Goal: Contribute content: Contribute content

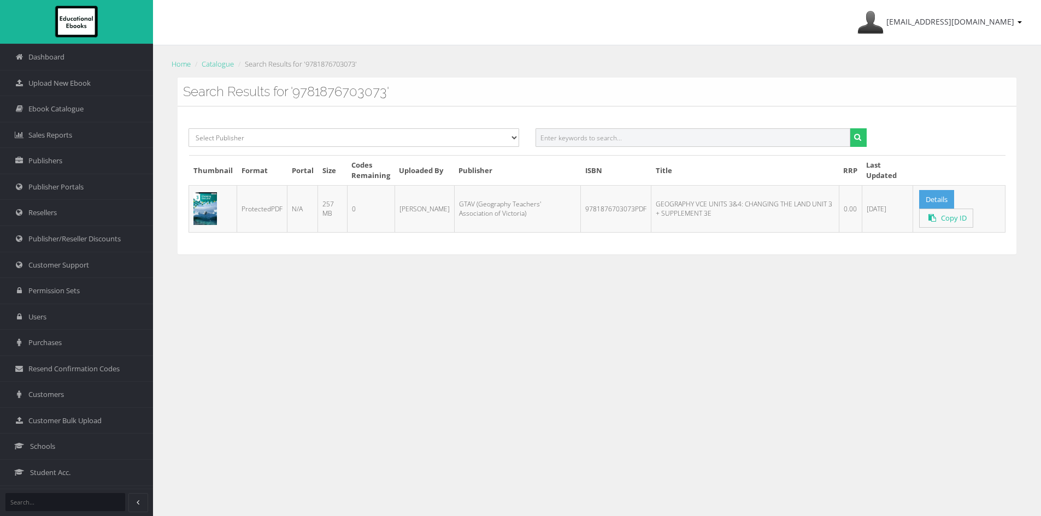
click at [607, 132] on input "text" at bounding box center [693, 137] width 314 height 19
paste input "9781009229722"
type input "9781009229722"
click at [850, 128] on button "submit" at bounding box center [858, 137] width 17 height 19
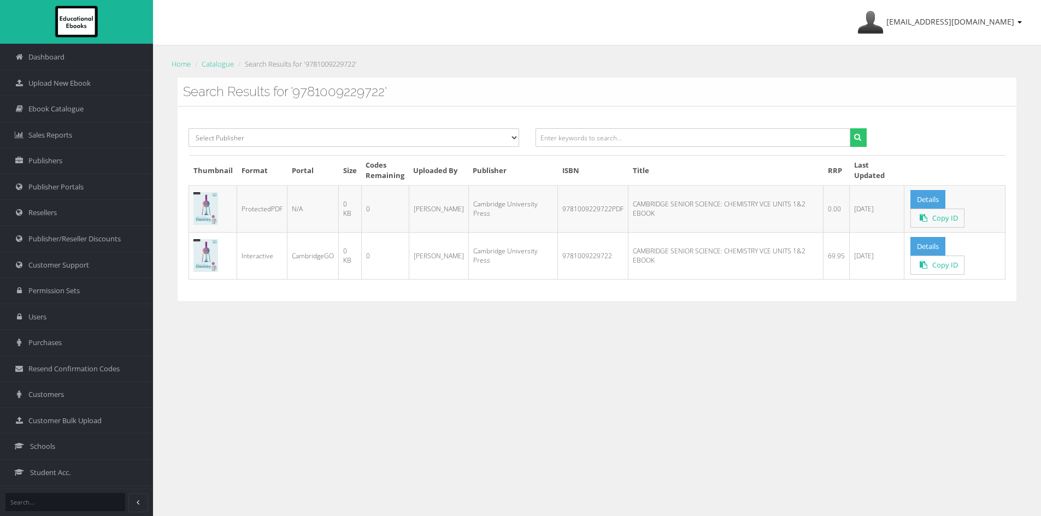
click at [584, 207] on td "9781009229722PDF" at bounding box center [593, 208] width 70 height 47
copy tr "9781009229722PDF"
click at [917, 195] on link "Details" at bounding box center [927, 199] width 35 height 19
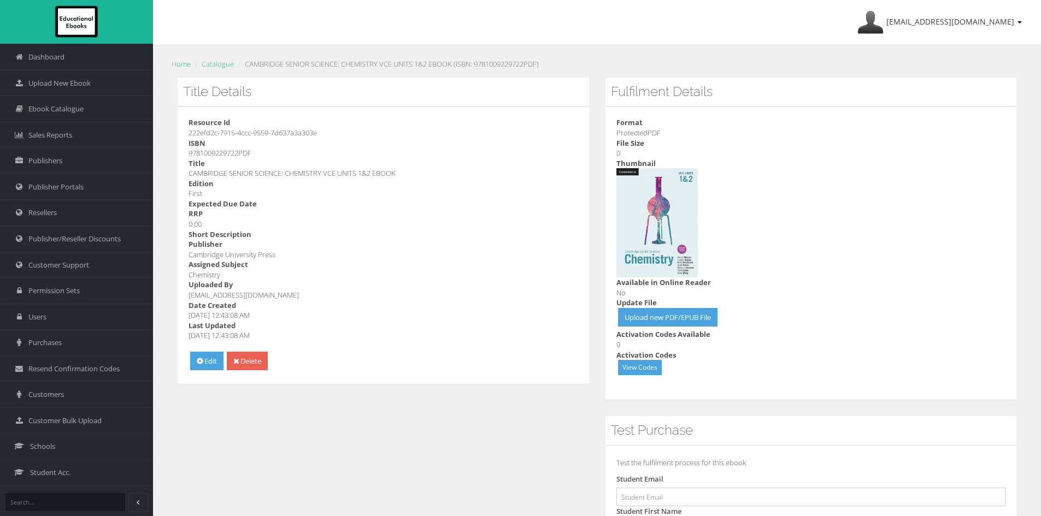
click at [662, 327] on dd "Upload new PDF/EPUB File" at bounding box center [811, 319] width 390 height 22
click at [668, 320] on link "Upload new PDF/EPUB File" at bounding box center [667, 317] width 99 height 19
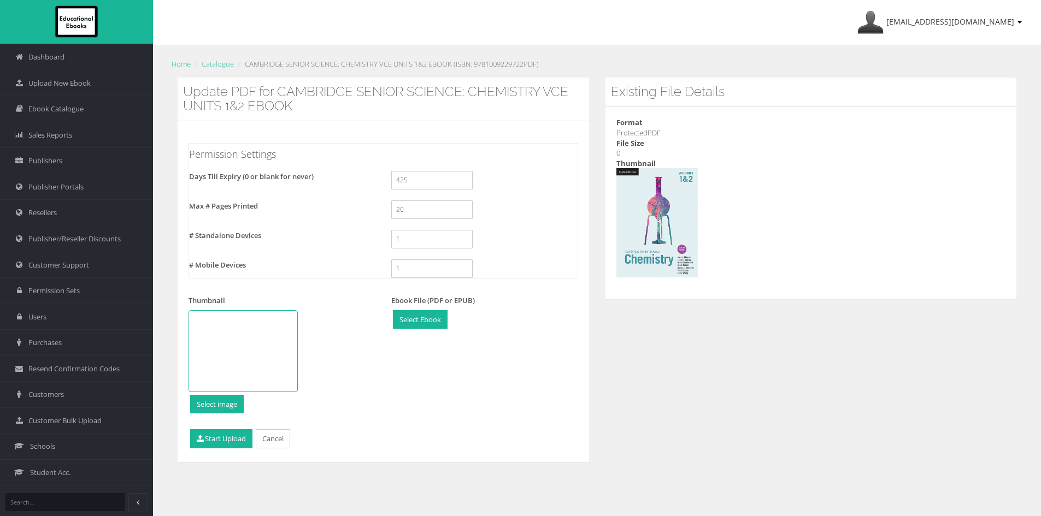
click at [420, 308] on div "Ebook File (PDF or EPUB) Select Ebook Change Remove" at bounding box center [484, 322] width 203 height 54
click at [426, 318] on input "file" at bounding box center [420, 320] width 54 height 18
type input "C:\fakepath\9781009229647wbookmarked.pdf"
click at [228, 437] on button "Start Upload" at bounding box center [221, 439] width 62 height 19
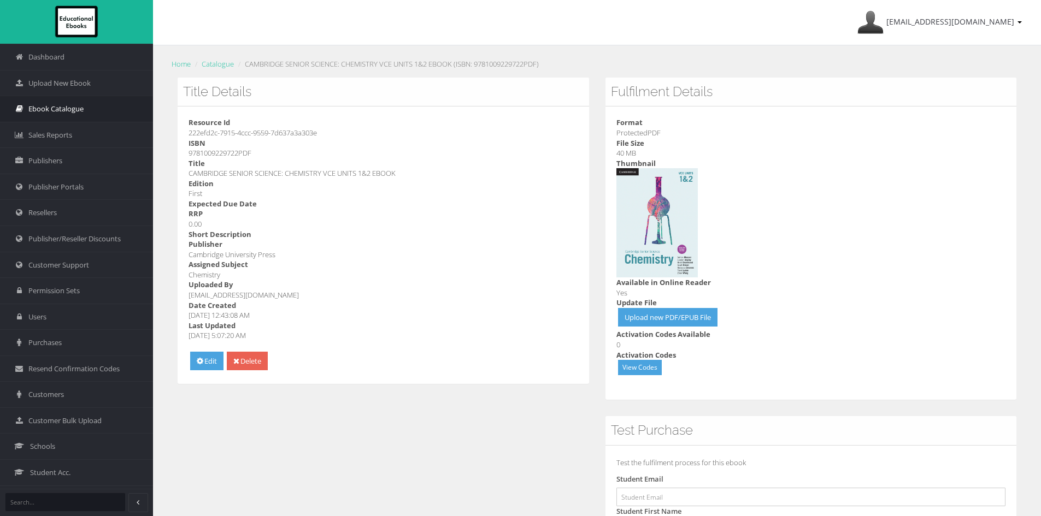
drag, startPoint x: 64, startPoint y: 109, endPoint x: 50, endPoint y: 105, distance: 14.7
click at [64, 109] on span "Ebook Catalogue" at bounding box center [55, 109] width 55 height 10
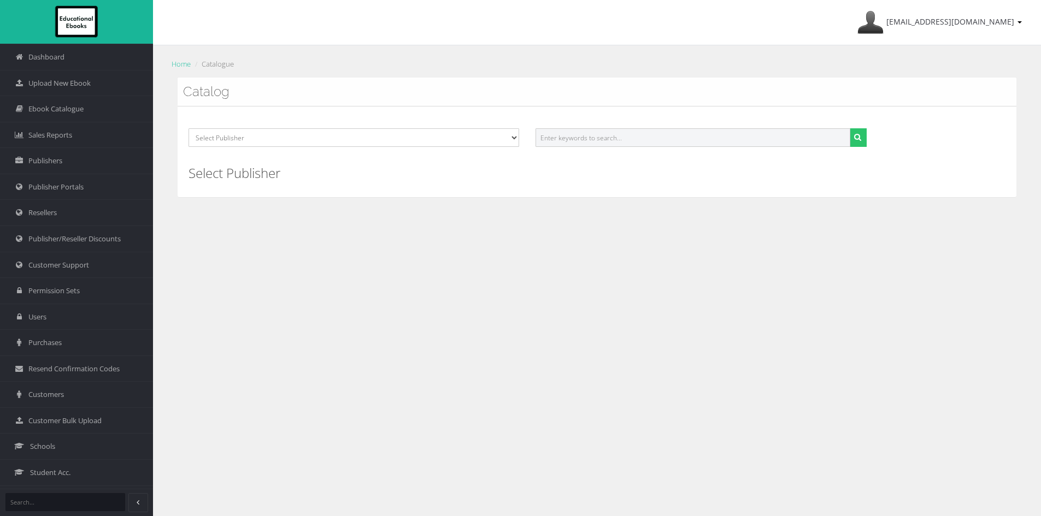
click at [566, 136] on input "text" at bounding box center [693, 137] width 314 height 19
paste input "9781876703073PDF"
type input "9781876703073"
click at [850, 128] on button "submit" at bounding box center [858, 137] width 17 height 19
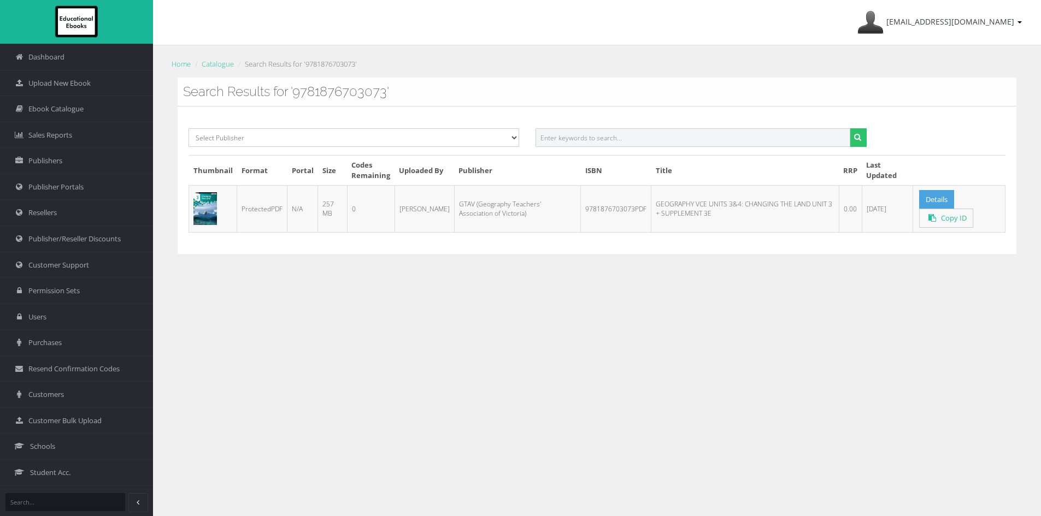
click at [613, 137] on input "text" at bounding box center [693, 137] width 314 height 19
paste input "9781876703103PDF"
type input "9781876703103"
click at [850, 128] on button "submit" at bounding box center [858, 137] width 17 height 19
click at [622, 136] on input "text" at bounding box center [693, 137] width 314 height 19
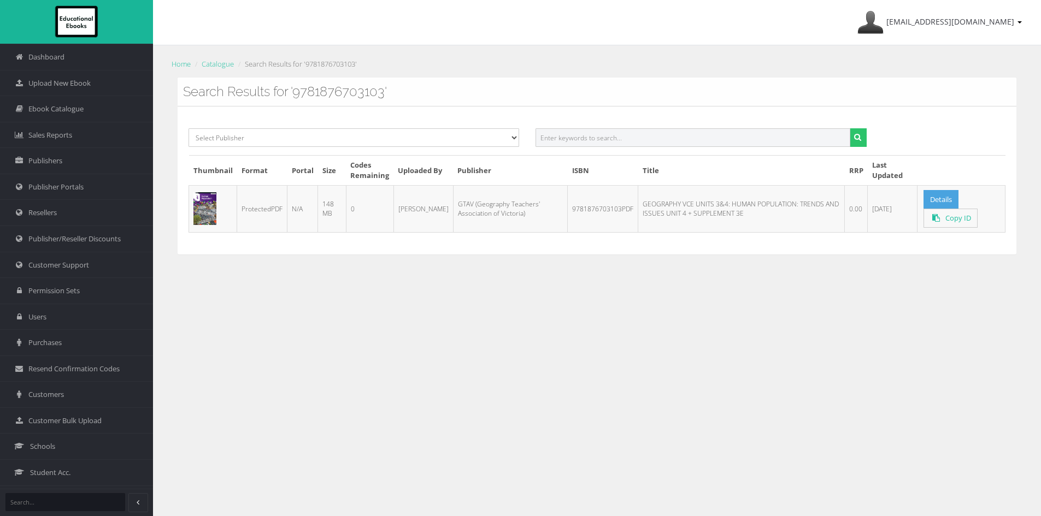
paste input "9780987529473PDF"
type input "9780987529473"
click at [850, 128] on button "submit" at bounding box center [858, 137] width 17 height 19
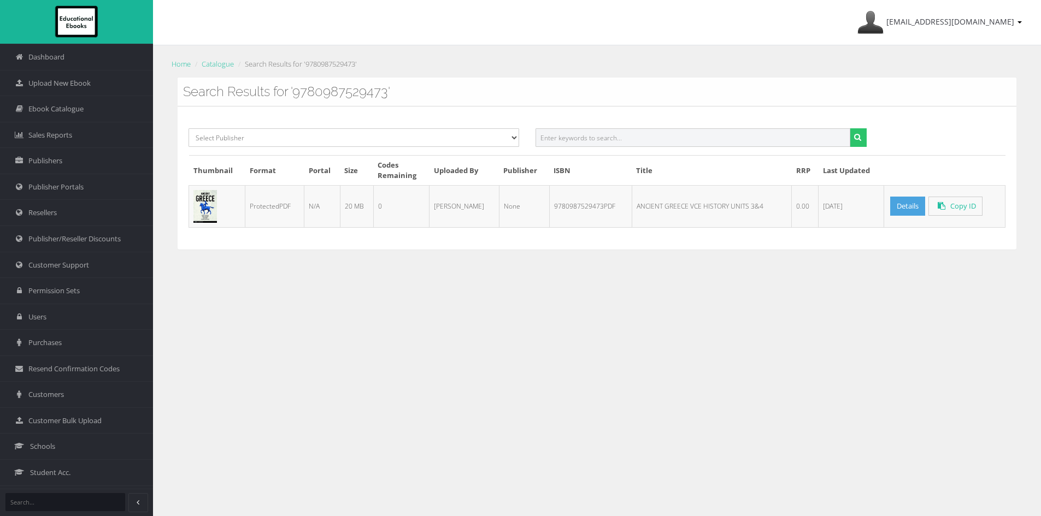
click at [572, 131] on input "text" at bounding box center [693, 137] width 314 height 19
paste input "9780987529466PDF"
type input "9780987529466"
click at [850, 128] on button "submit" at bounding box center [858, 137] width 17 height 19
click at [573, 137] on input "text" at bounding box center [693, 137] width 314 height 19
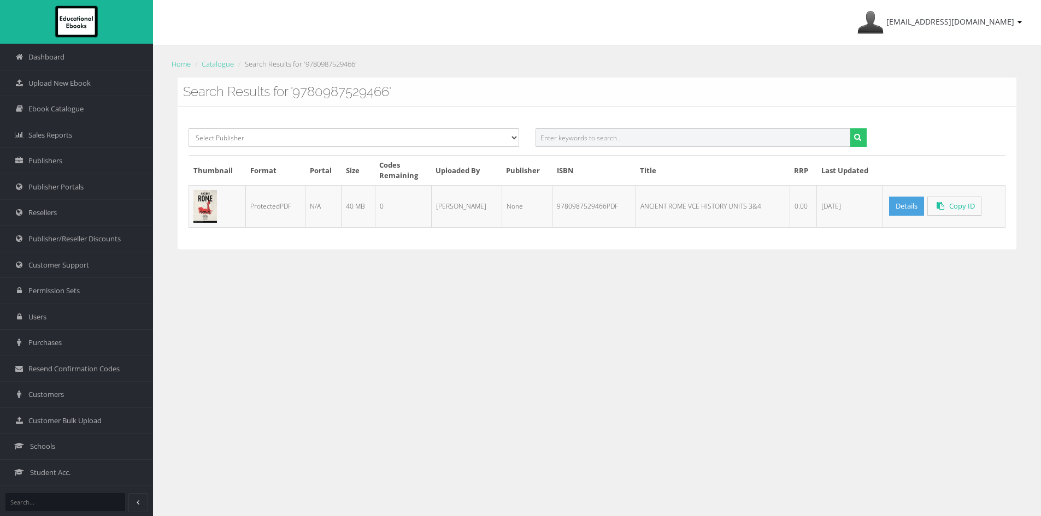
paste input "9781922481061PDF"
type input "9781922481061"
click at [850, 128] on button "submit" at bounding box center [858, 137] width 17 height 19
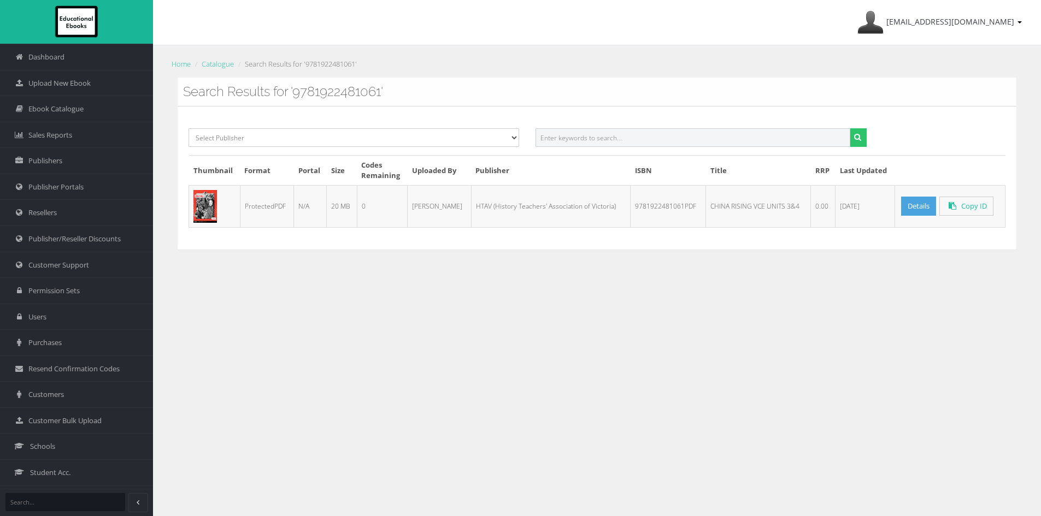
click at [597, 143] on input "text" at bounding box center [693, 137] width 314 height 19
paste input "9781922481054"
type input "9781922481054"
click at [850, 128] on button "submit" at bounding box center [858, 137] width 17 height 19
click at [614, 139] on input "text" at bounding box center [693, 137] width 314 height 19
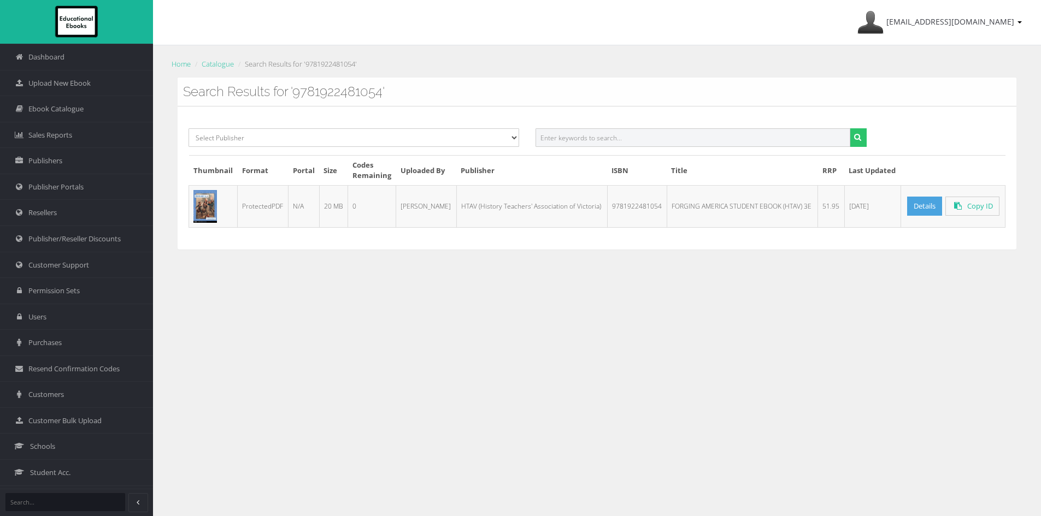
paste input "9781922481122PDF"
type input "9781922481122"
click at [850, 128] on button "submit" at bounding box center [858, 137] width 17 height 19
click at [926, 208] on link "Details" at bounding box center [924, 206] width 35 height 19
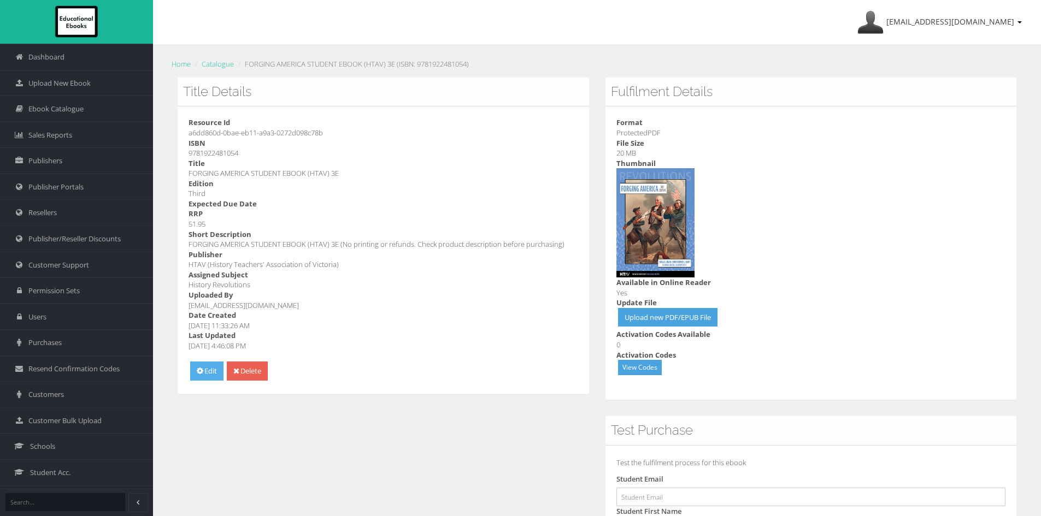
click at [208, 368] on link "Edit" at bounding box center [206, 371] width 33 height 19
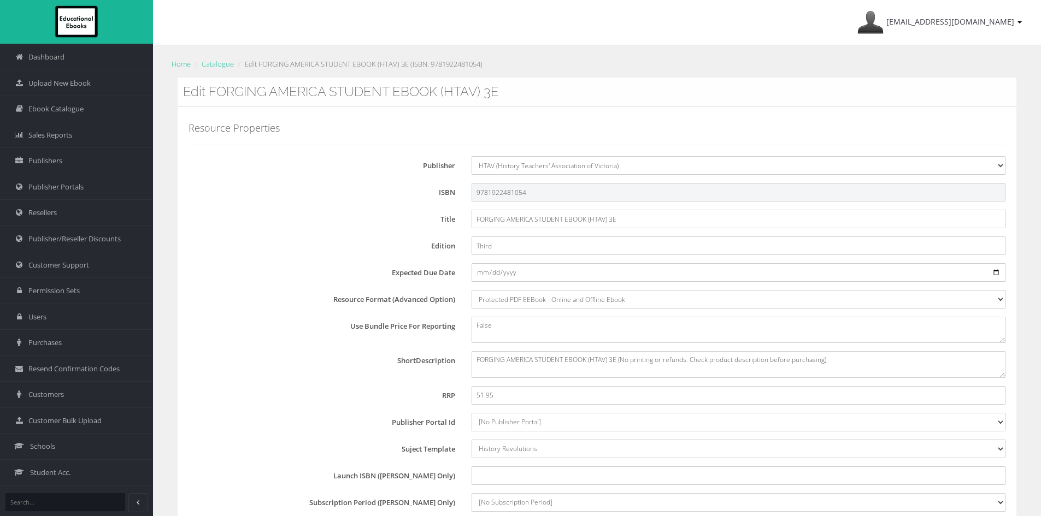
click at [568, 189] on input "9781922481054" at bounding box center [739, 192] width 534 height 19
type input "9781922481054PDF"
click at [284, 163] on label "Publisher" at bounding box center [326, 163] width 275 height 15
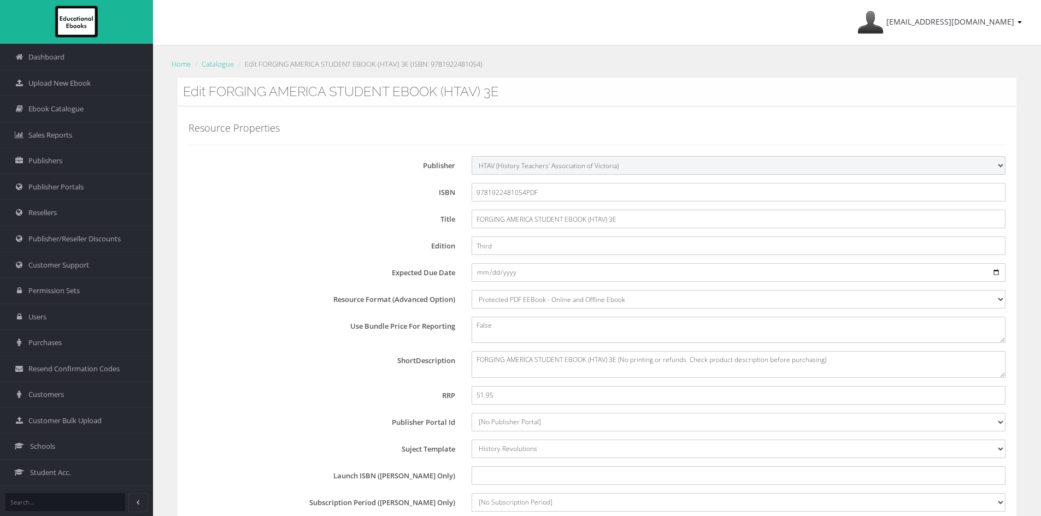
click at [472, 163] on select "[No Publisher] Resources for English Academic Learning (REAL) ATAR Notes Smarte…" at bounding box center [739, 165] width 534 height 19
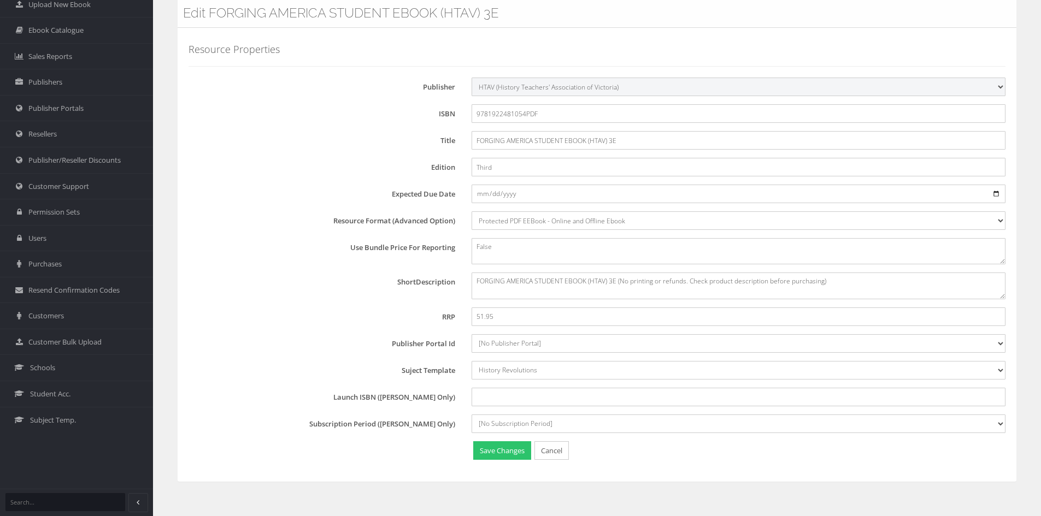
scroll to position [104, 0]
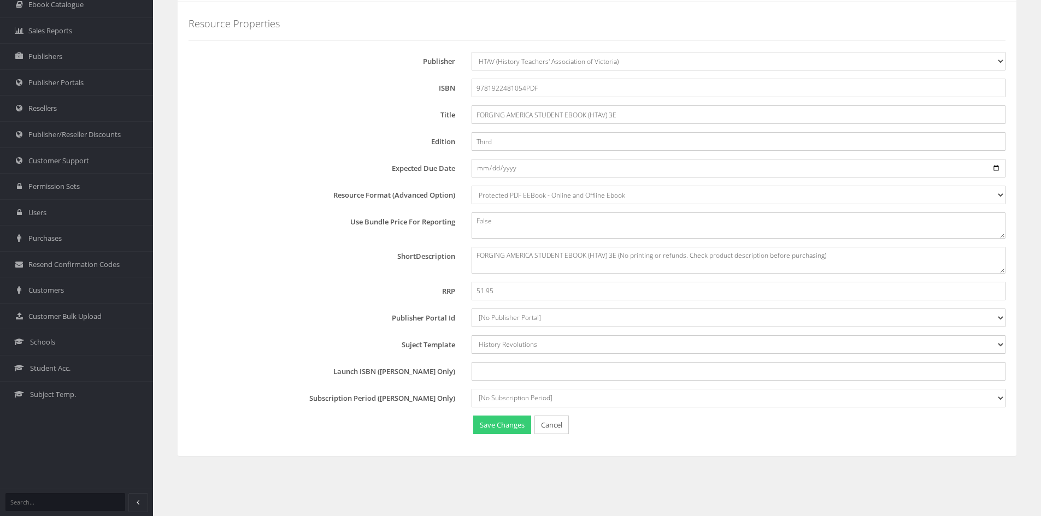
click at [487, 425] on button "Save Changes" at bounding box center [502, 425] width 58 height 19
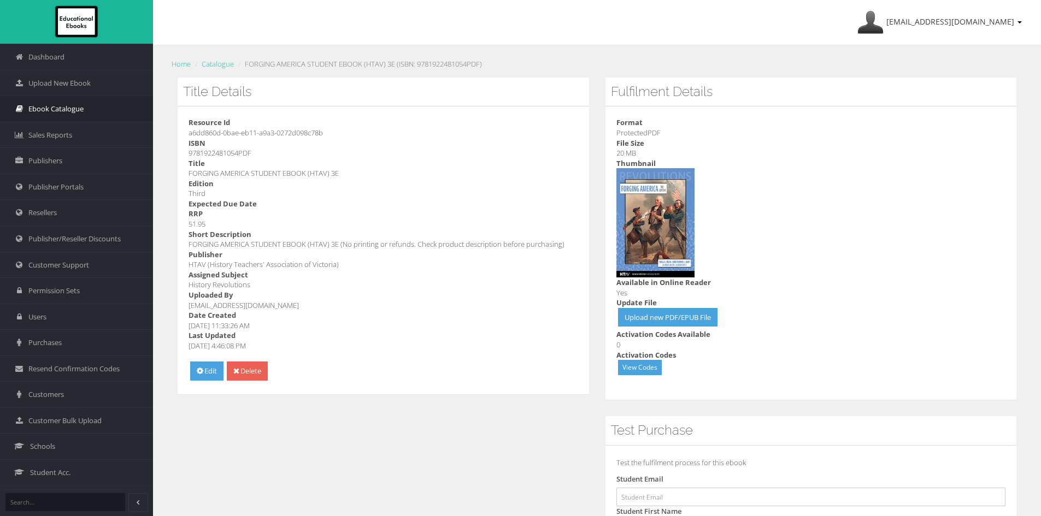
click at [57, 108] on span "Ebook Catalogue" at bounding box center [55, 109] width 55 height 10
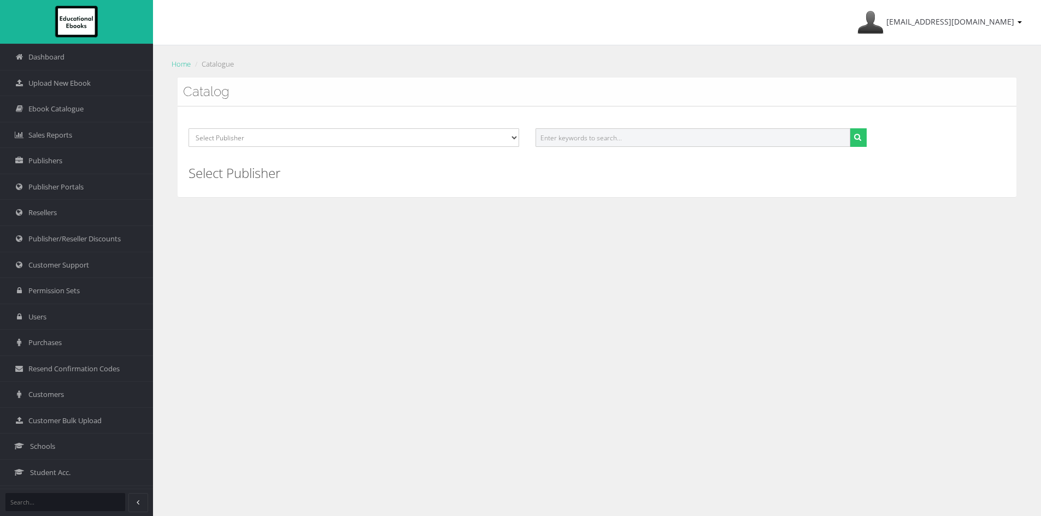
click at [619, 131] on input "text" at bounding box center [693, 137] width 314 height 19
paste input "9781922481085PDF"
type input "9781922481085"
click at [850, 128] on button "submit" at bounding box center [858, 137] width 17 height 19
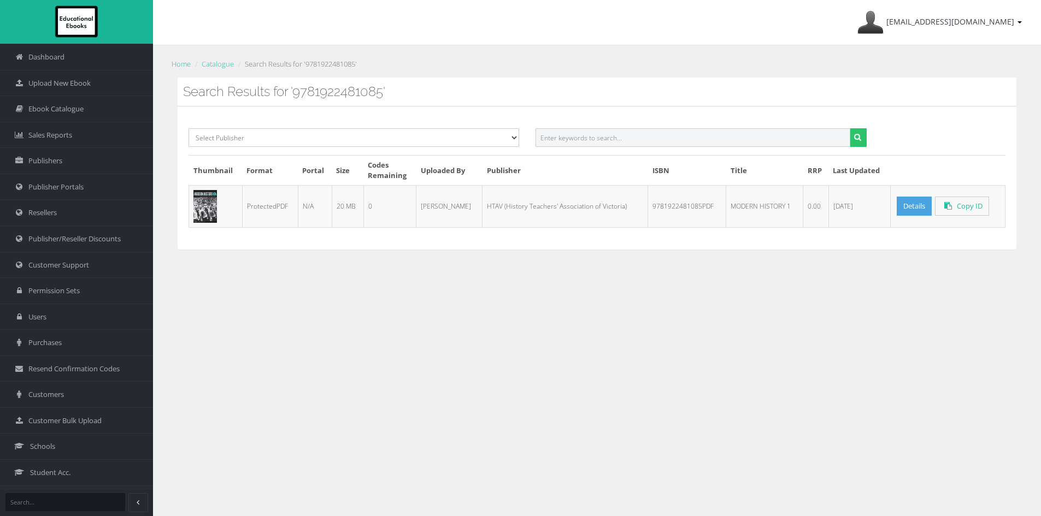
click at [606, 143] on input "text" at bounding box center [693, 137] width 314 height 19
paste input "9781922481108PDF"
type input "9781922481108"
click at [850, 128] on button "submit" at bounding box center [858, 137] width 17 height 19
click at [603, 133] on input "text" at bounding box center [693, 137] width 314 height 19
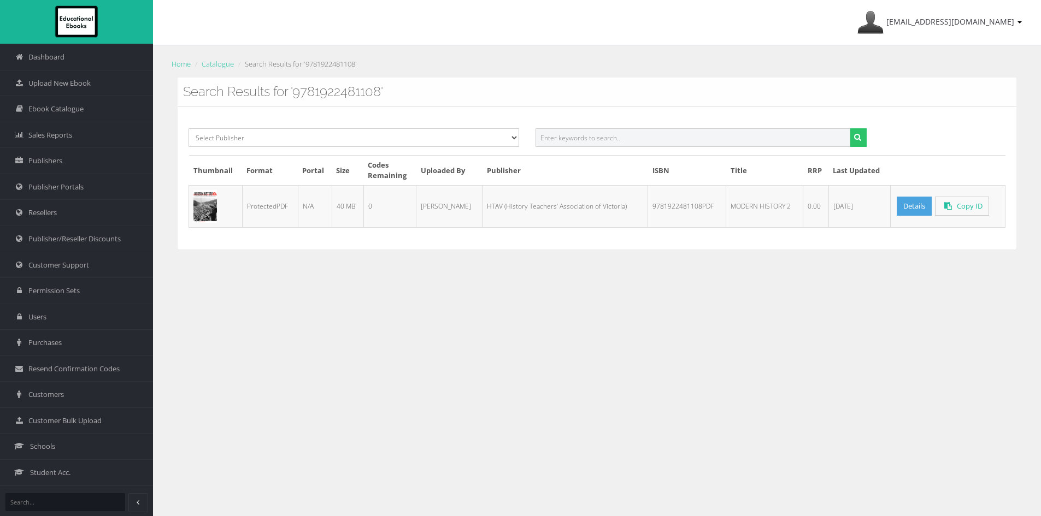
paste input "7780645154115"
type input "7780645154115"
click at [850, 128] on button "submit" at bounding box center [858, 137] width 17 height 19
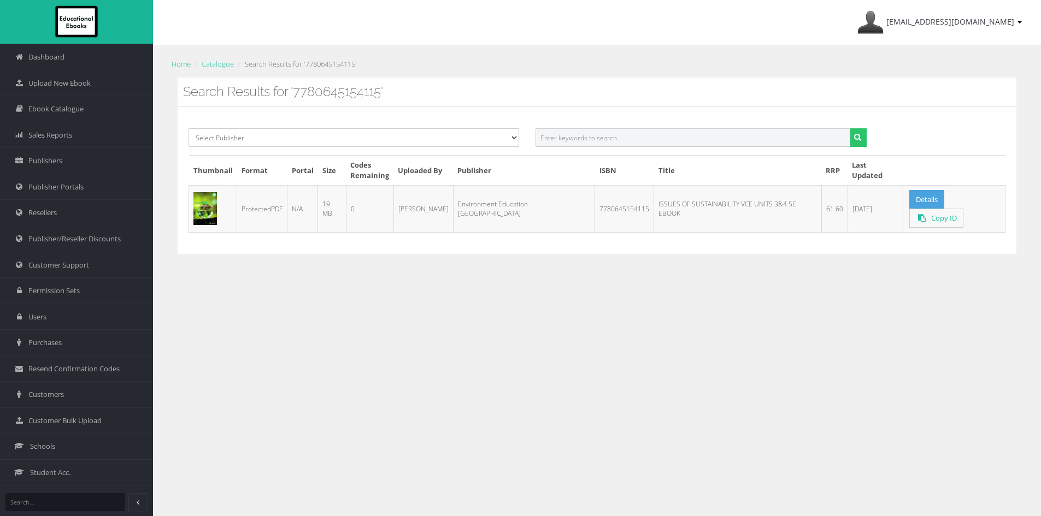
drag, startPoint x: 583, startPoint y: 128, endPoint x: 583, endPoint y: 134, distance: 6.0
click at [583, 132] on input "text" at bounding box center [693, 137] width 314 height 19
paste input "8780645154115PDF"
type input "8780645154115"
click at [850, 128] on button "submit" at bounding box center [858, 137] width 17 height 19
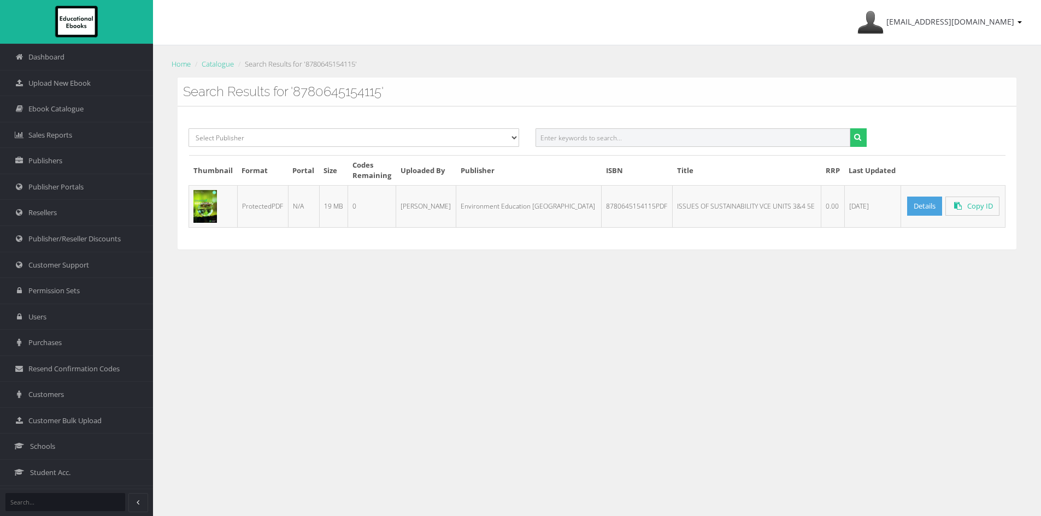
click at [601, 135] on input "text" at bounding box center [693, 137] width 314 height 19
paste input "9781922481023PDF"
type input "9781922481023"
click at [850, 128] on button "submit" at bounding box center [858, 137] width 17 height 19
click at [661, 142] on input "text" at bounding box center [693, 137] width 314 height 19
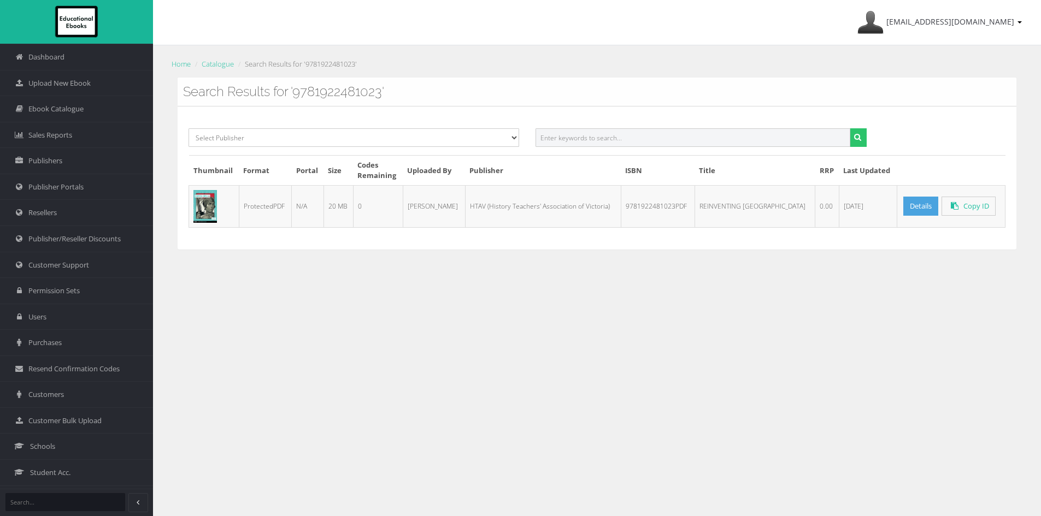
paste input "9781394153084"
type input "9781394153084"
click at [850, 128] on button "submit" at bounding box center [858, 137] width 17 height 19
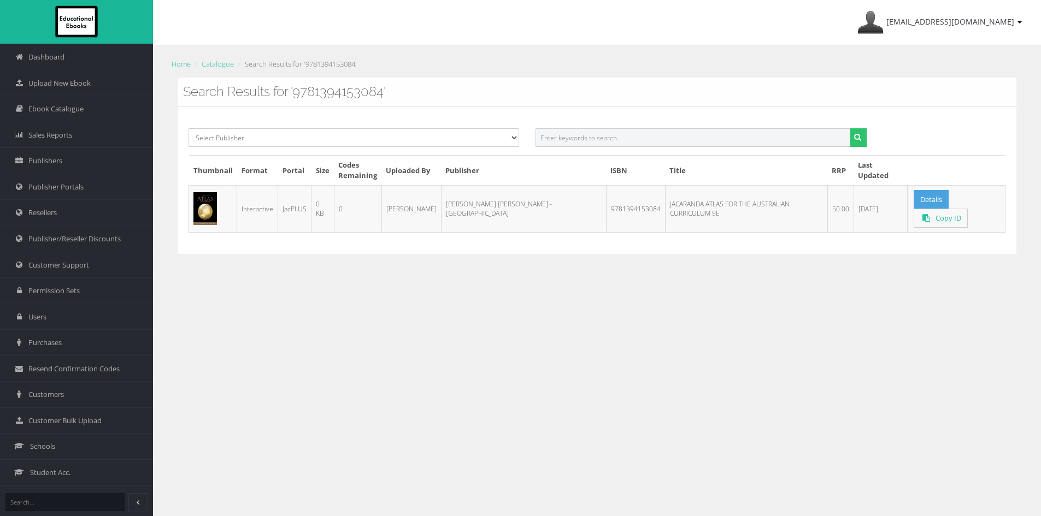
click at [584, 146] on input "text" at bounding box center [693, 137] width 314 height 19
paste input "9781119884316PDF"
type input "9781119884316"
click at [850, 128] on button "submit" at bounding box center [858, 137] width 17 height 19
click at [599, 139] on input "text" at bounding box center [693, 137] width 314 height 19
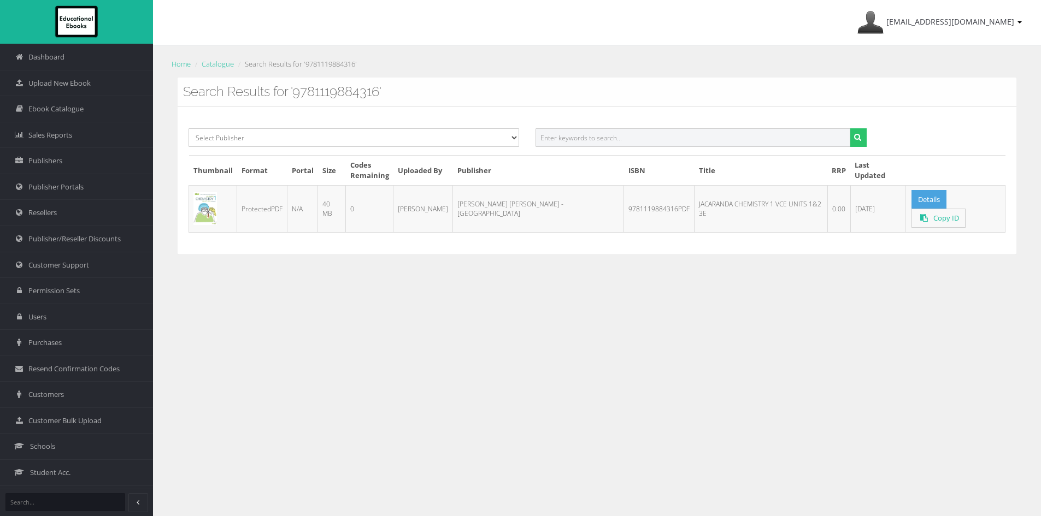
paste input "9781119886143PDF"
type input "9781119886143"
click at [850, 128] on button "submit" at bounding box center [858, 137] width 17 height 19
click at [618, 141] on input "text" at bounding box center [693, 137] width 314 height 19
paste input "9781394350667PDF"
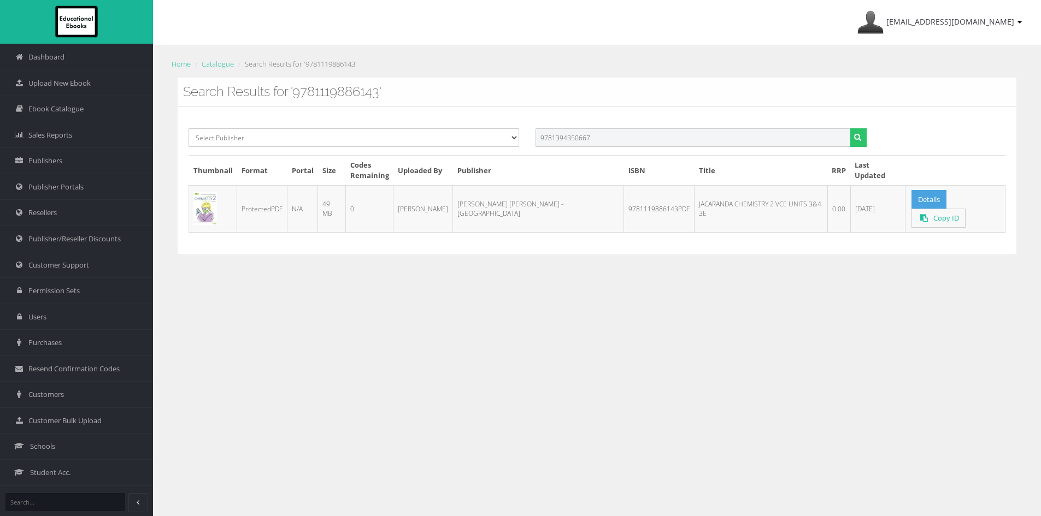
type input "9781394350667"
click at [850, 128] on button "submit" at bounding box center [858, 137] width 17 height 19
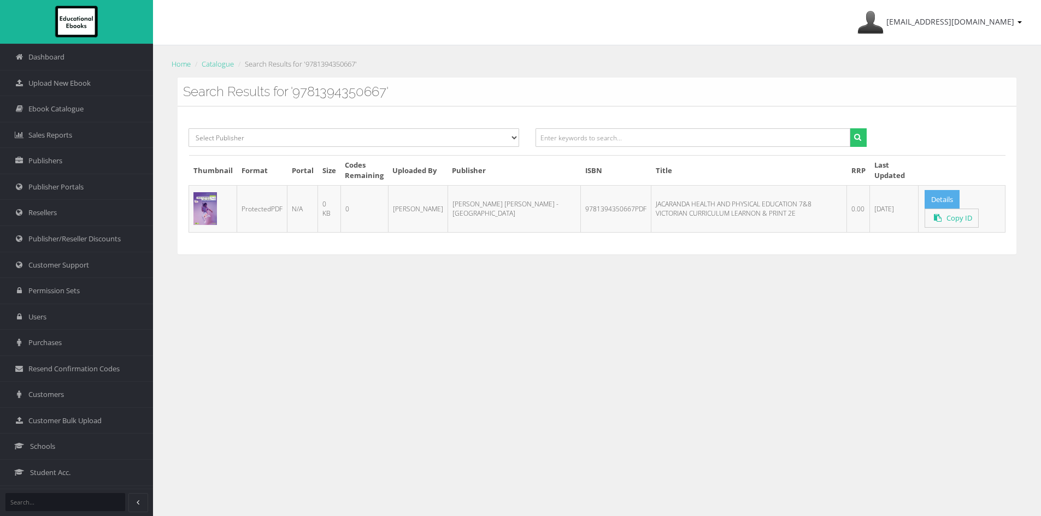
click at [932, 194] on link "Details" at bounding box center [942, 199] width 35 height 19
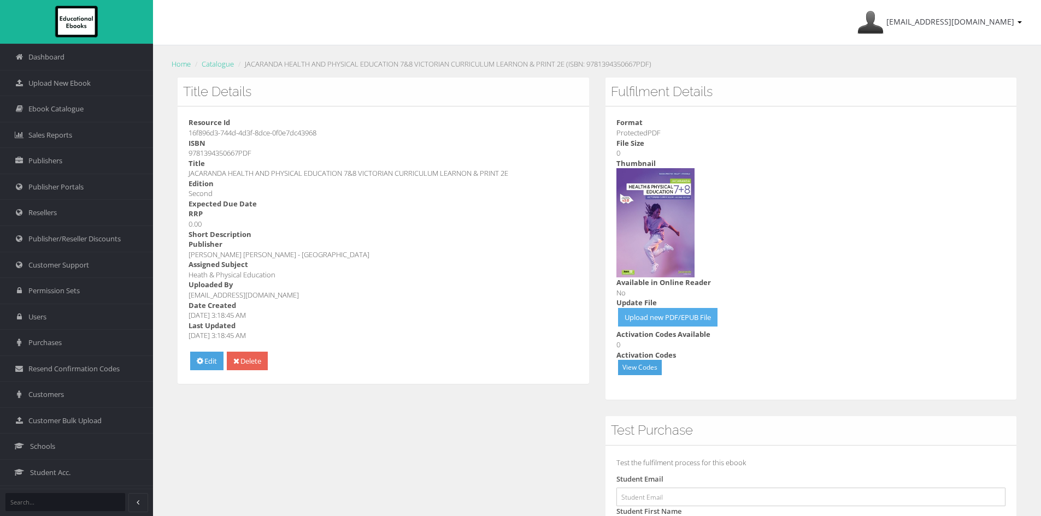
click at [715, 314] on link "Upload new PDF/EPUB File" at bounding box center [667, 317] width 99 height 19
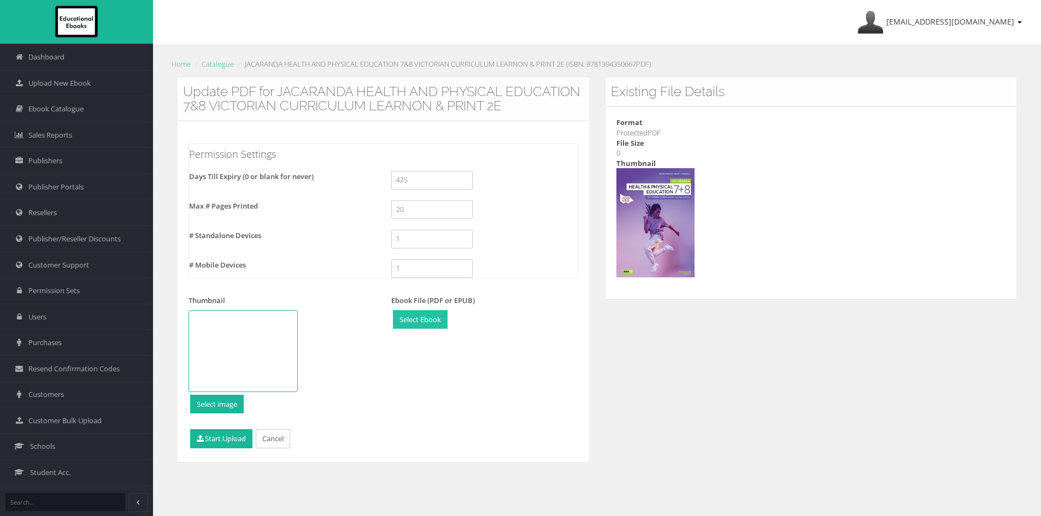
click at [430, 325] on input "file" at bounding box center [420, 320] width 54 height 18
type input "C:\fakepath\9781394350698.pdf"
click at [213, 449] on button "Start Upload" at bounding box center [221, 439] width 62 height 19
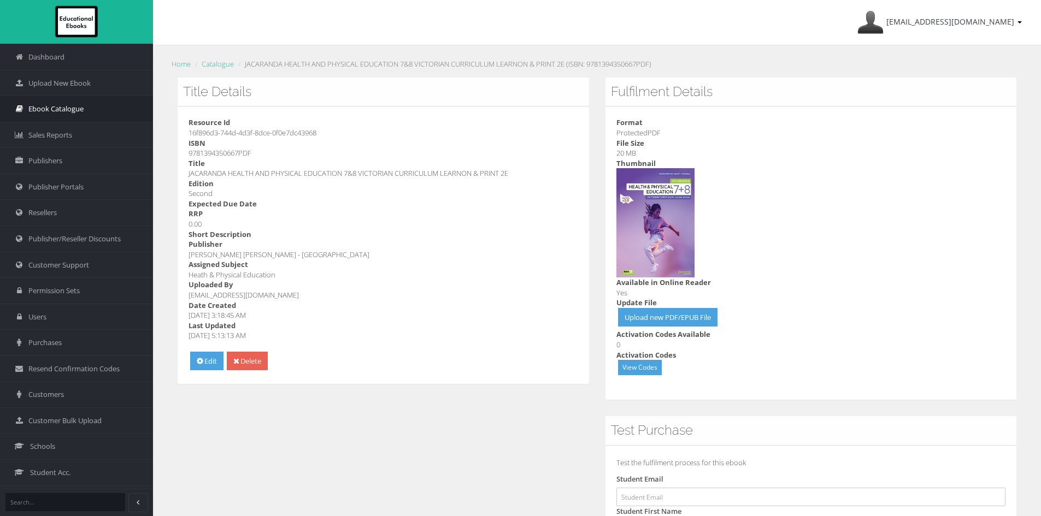
click at [56, 113] on span "Ebook Catalogue" at bounding box center [55, 109] width 55 height 10
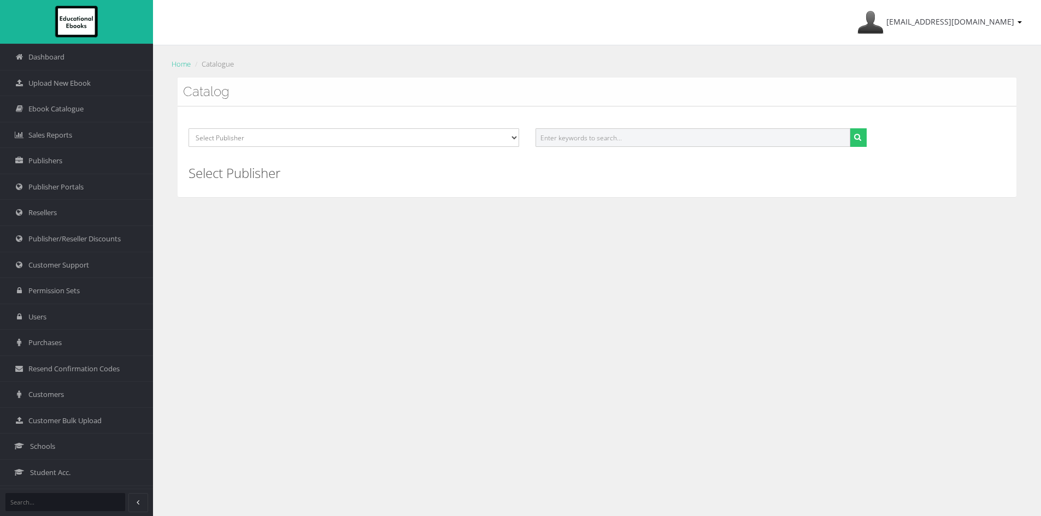
click at [615, 132] on input "text" at bounding box center [693, 137] width 314 height 19
paste input "9781394350735PDF"
type input "9781394350735"
click at [850, 128] on button "submit" at bounding box center [858, 137] width 17 height 19
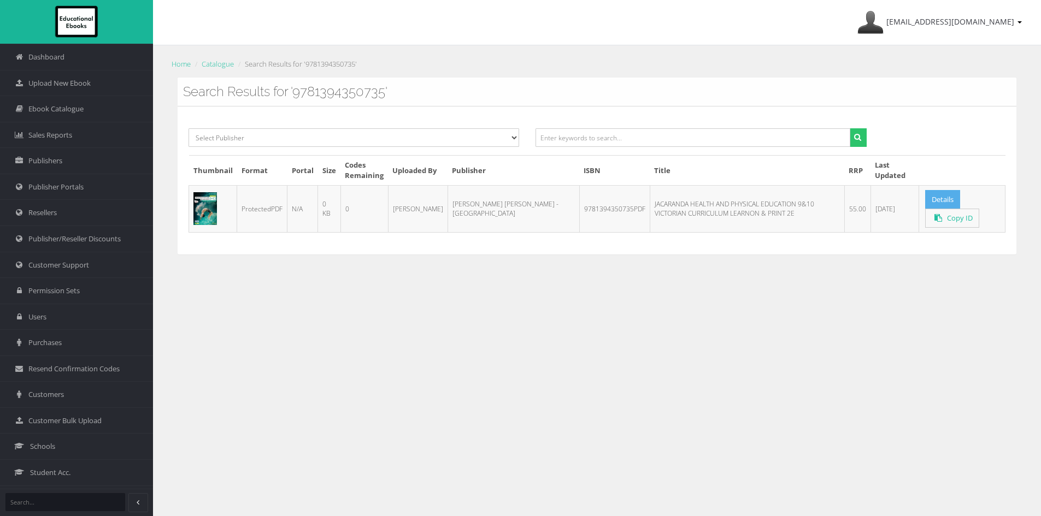
click at [928, 196] on link "Details" at bounding box center [942, 199] width 35 height 19
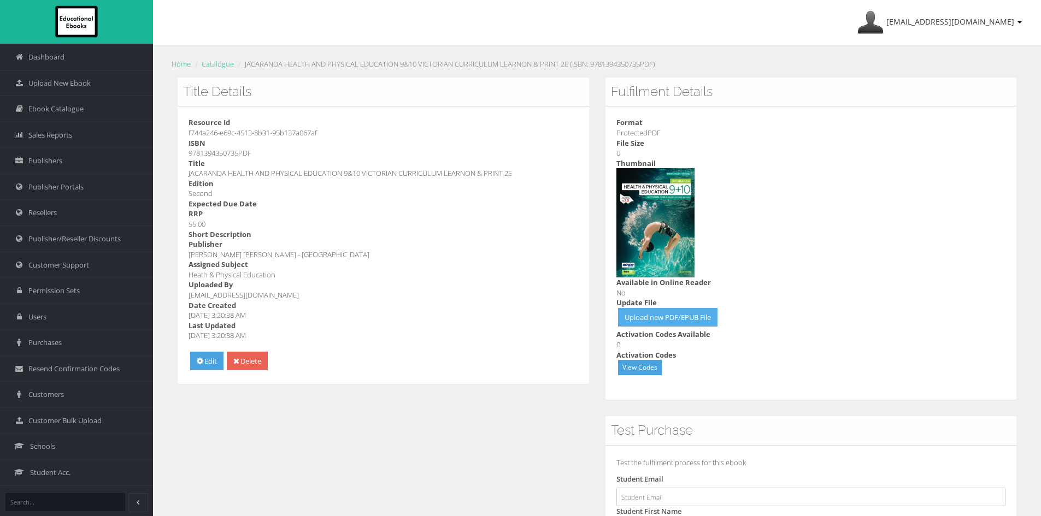
click at [677, 318] on link "Upload new PDF/EPUB File" at bounding box center [667, 317] width 99 height 19
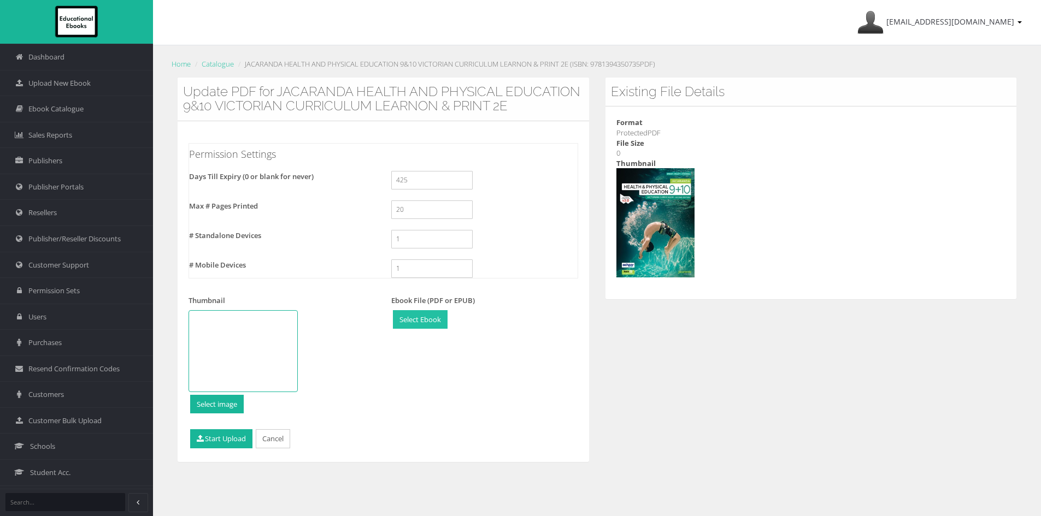
click at [426, 329] on input "file" at bounding box center [420, 320] width 54 height 18
type input "C:\fakepath\9781394350780.pdf"
click at [230, 449] on button "Start Upload" at bounding box center [221, 439] width 62 height 19
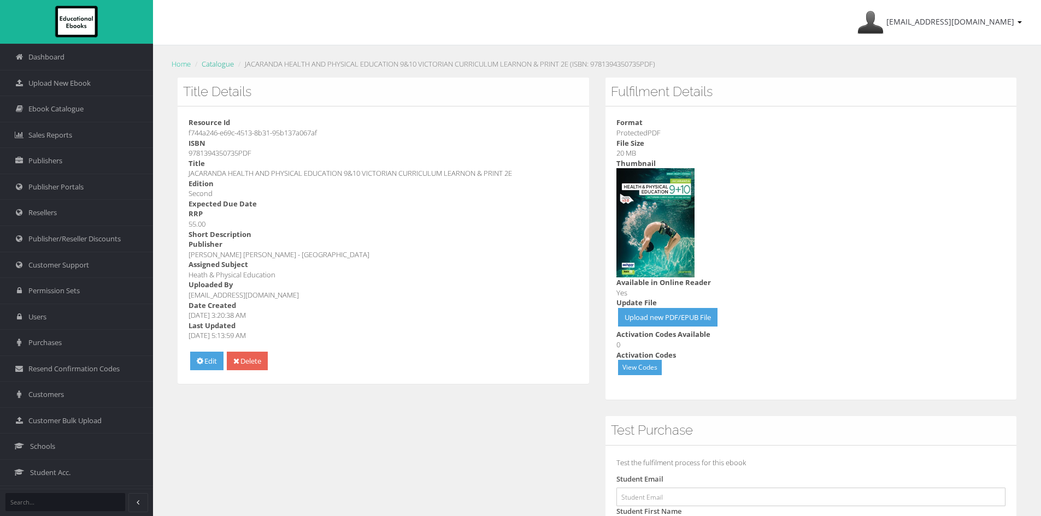
click at [216, 64] on link "Catalogue" at bounding box center [218, 64] width 32 height 10
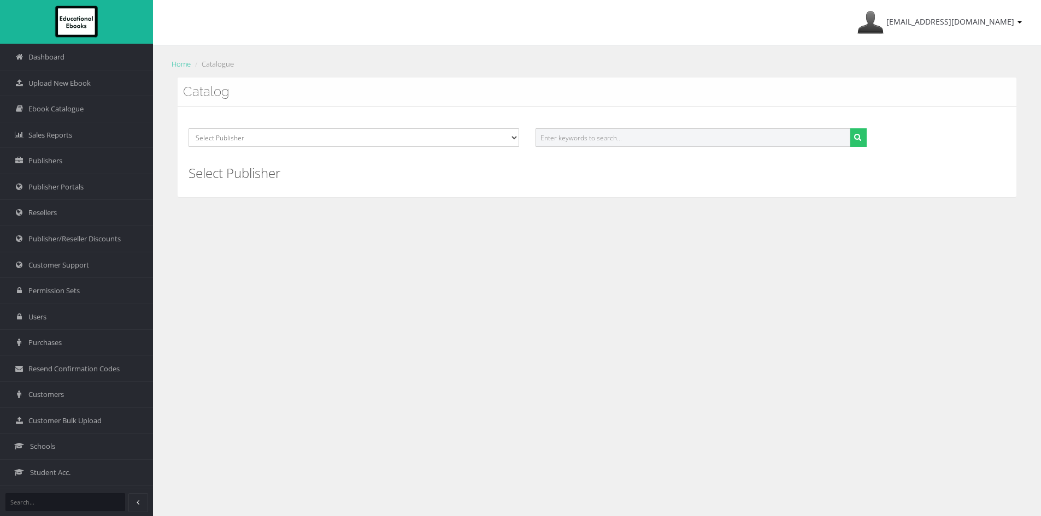
click at [611, 132] on input "text" at bounding box center [693, 137] width 314 height 19
paste input "9781394150786PDF"
type input "9781394150786"
click at [850, 128] on button "submit" at bounding box center [858, 137] width 17 height 19
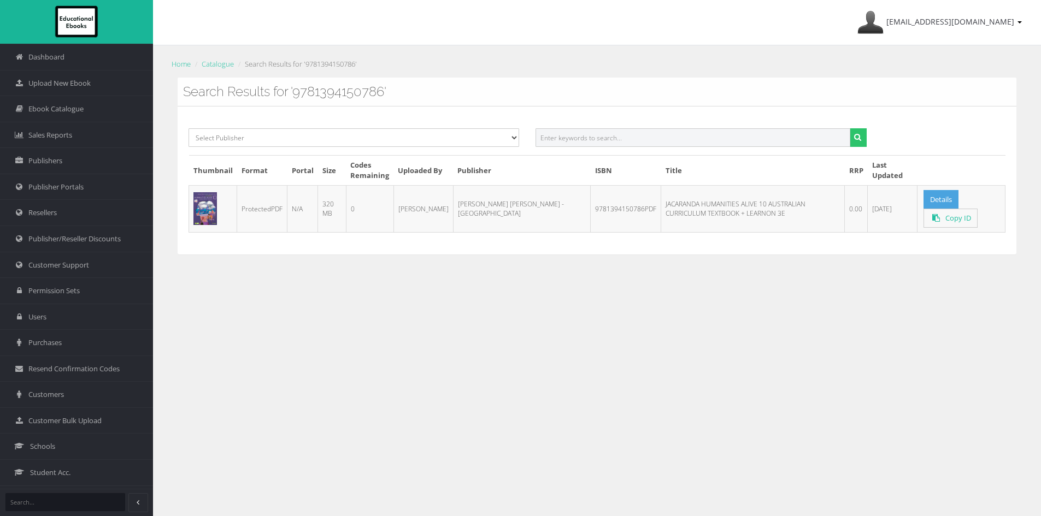
click at [653, 143] on input "text" at bounding box center [693, 137] width 314 height 19
paste input "9781394150939PDF"
type input "9781394150939"
click at [850, 128] on button "submit" at bounding box center [858, 137] width 17 height 19
click at [610, 134] on input "text" at bounding box center [693, 137] width 314 height 19
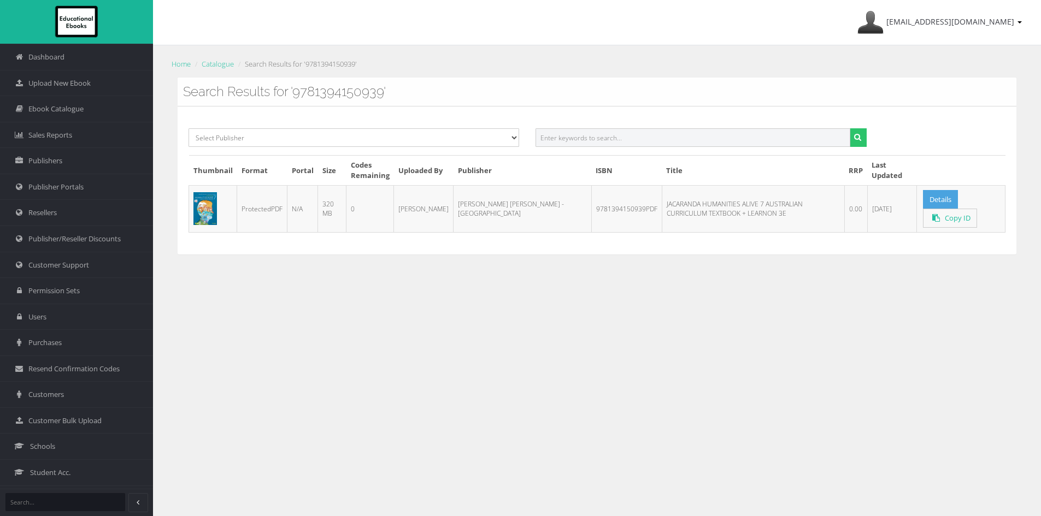
paste input "9781394150861PDF"
type input "9781394150861"
click at [850, 128] on button "submit" at bounding box center [858, 137] width 17 height 19
click at [680, 140] on input "text" at bounding box center [693, 137] width 314 height 19
paste input "9781394151028PDF"
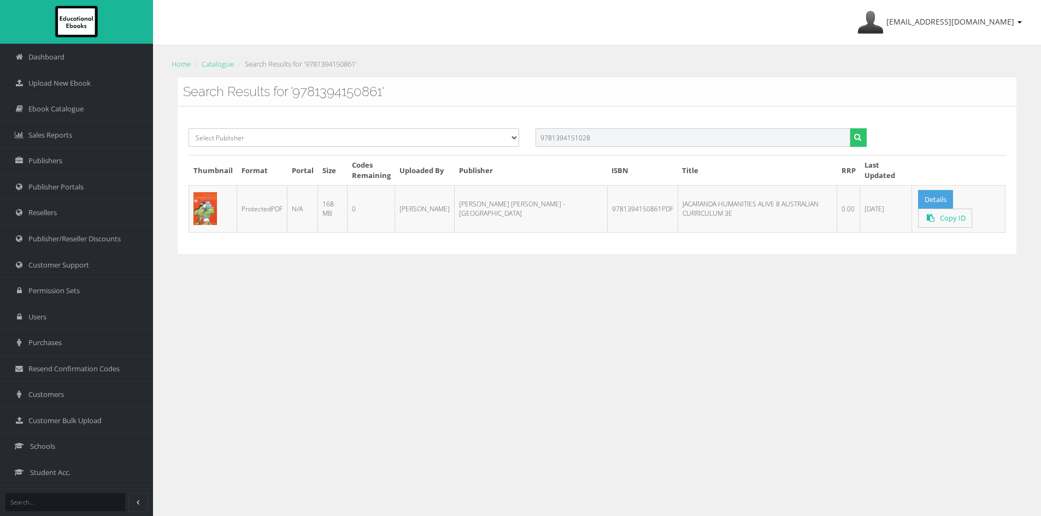
type input "9781394151028"
click at [850, 128] on button "submit" at bounding box center [858, 137] width 17 height 19
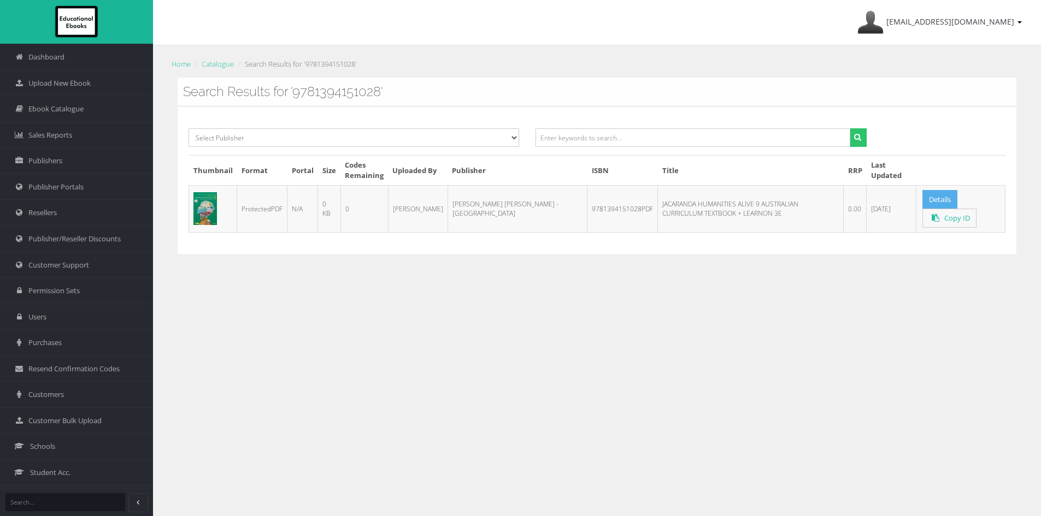
click at [937, 196] on link "Details" at bounding box center [939, 199] width 35 height 19
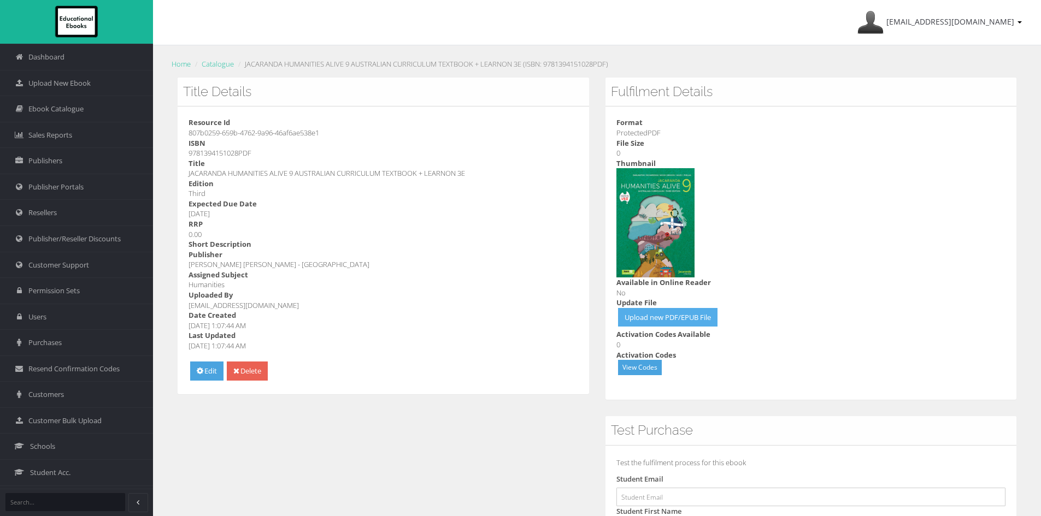
click at [696, 315] on link "Upload new PDF/EPUB File" at bounding box center [667, 317] width 99 height 19
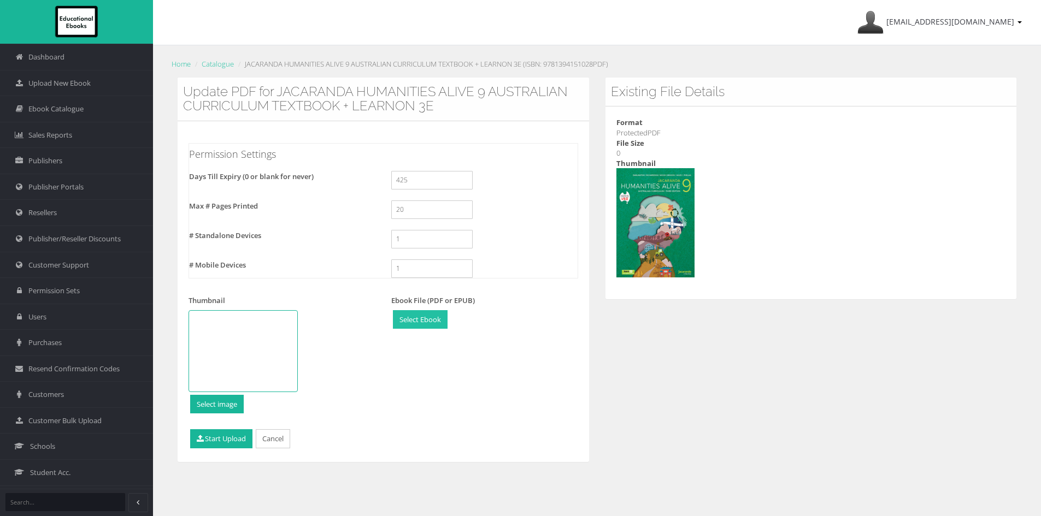
click at [432, 319] on input "file" at bounding box center [420, 320] width 54 height 18
type input "C:\fakepath\9781394151073_smaller.pdf"
click at [226, 439] on button "Start Upload" at bounding box center [221, 439] width 62 height 19
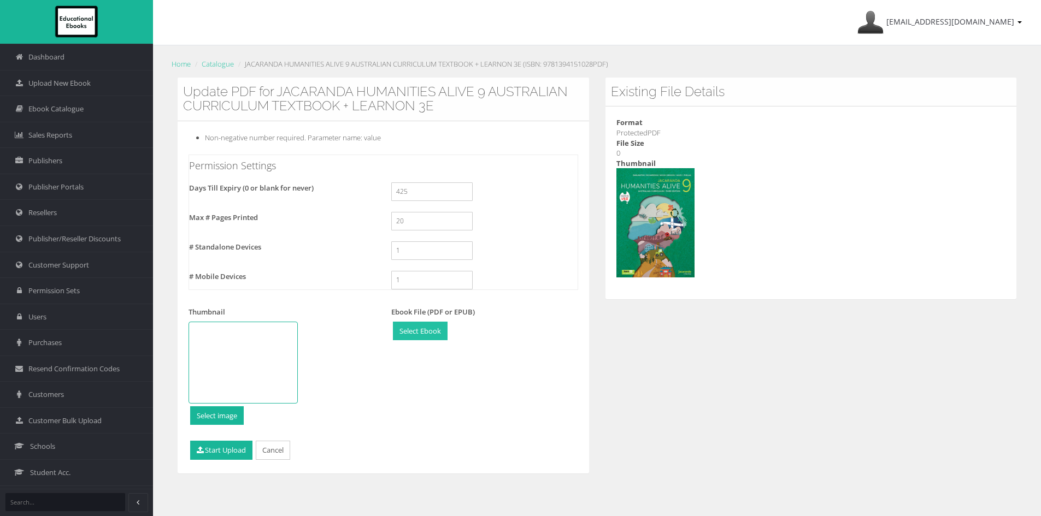
click at [429, 333] on input "file" at bounding box center [420, 331] width 54 height 18
click at [428, 326] on input "file" at bounding box center [420, 331] width 54 height 18
type input "C:\fakepath\9781394151073smaller1.pdf"
click at [451, 334] on link "Remove" at bounding box center [454, 331] width 40 height 19
click at [421, 328] on input "file" at bounding box center [420, 331] width 54 height 18
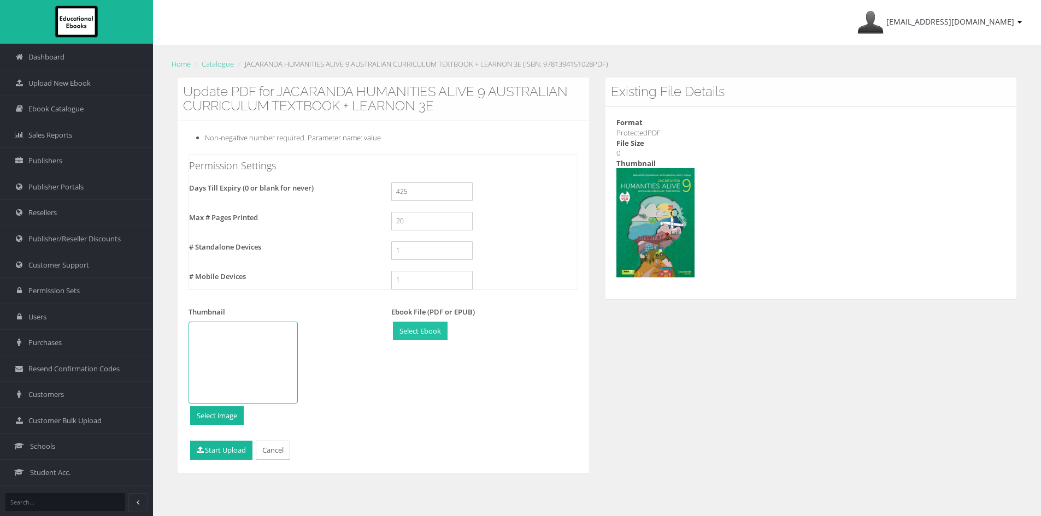
type input "C:\fakepath\9781394151073_compressed2025.pdf"
click at [236, 452] on button "Start Upload" at bounding box center [221, 450] width 62 height 19
click at [431, 333] on input "file" at bounding box center [420, 331] width 54 height 18
type input "C:\fakepath\9781394151073_compressed2025_2.pdf"
click at [224, 448] on button "Start Upload" at bounding box center [221, 450] width 62 height 19
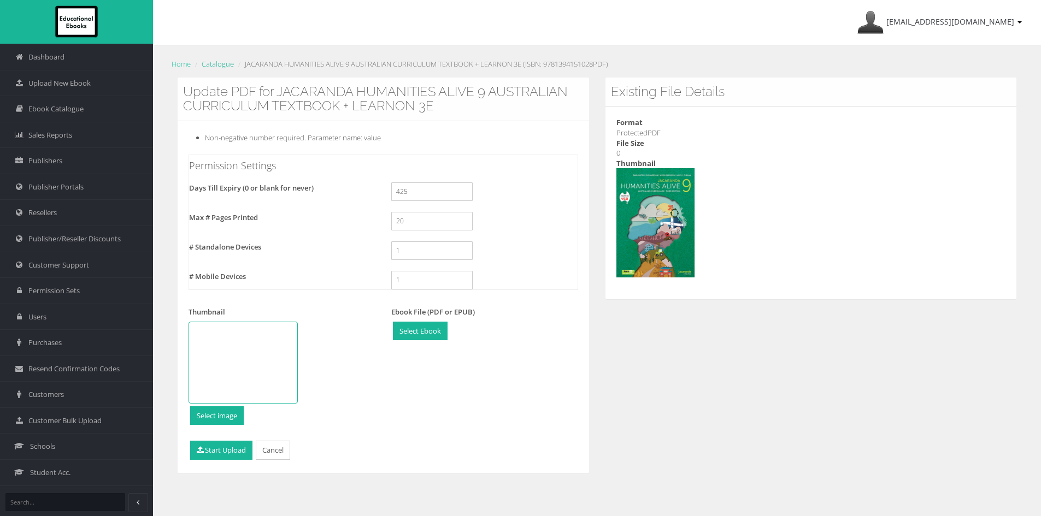
click at [224, 63] on link "Catalogue" at bounding box center [218, 64] width 32 height 10
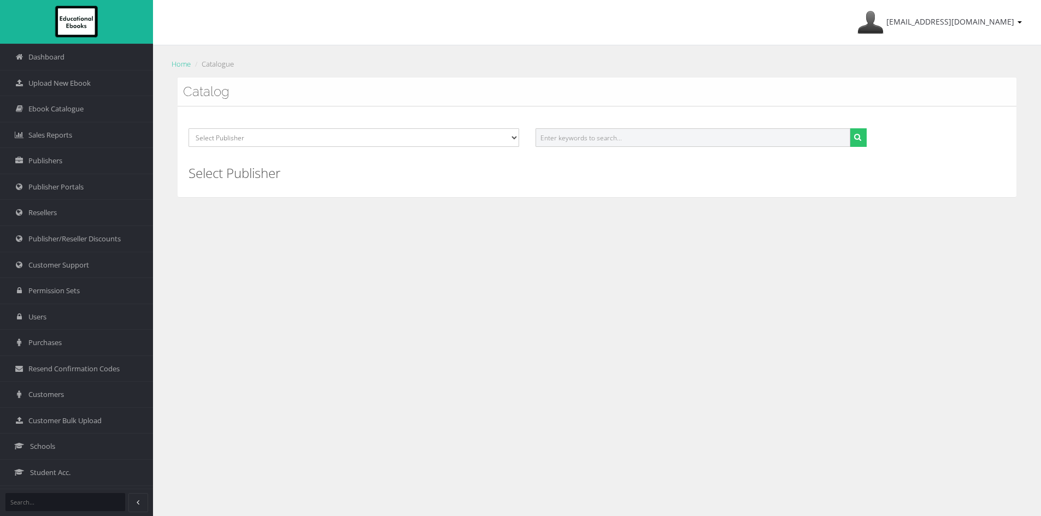
click at [628, 136] on input "text" at bounding box center [693, 137] width 314 height 19
paste input "9781394339648PDF"
type input "9781394339648"
click at [850, 128] on button "submit" at bounding box center [858, 137] width 17 height 19
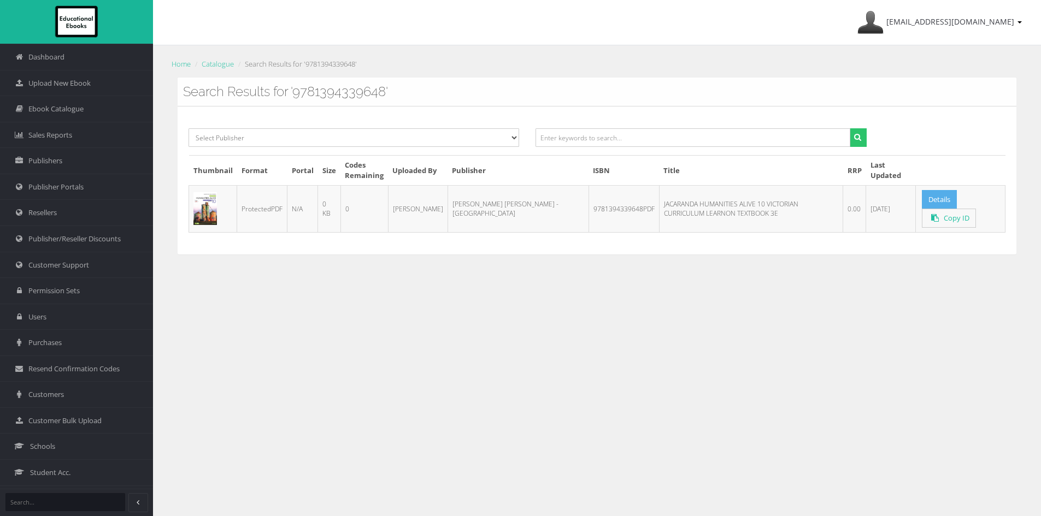
click at [931, 199] on link "Details" at bounding box center [939, 199] width 35 height 19
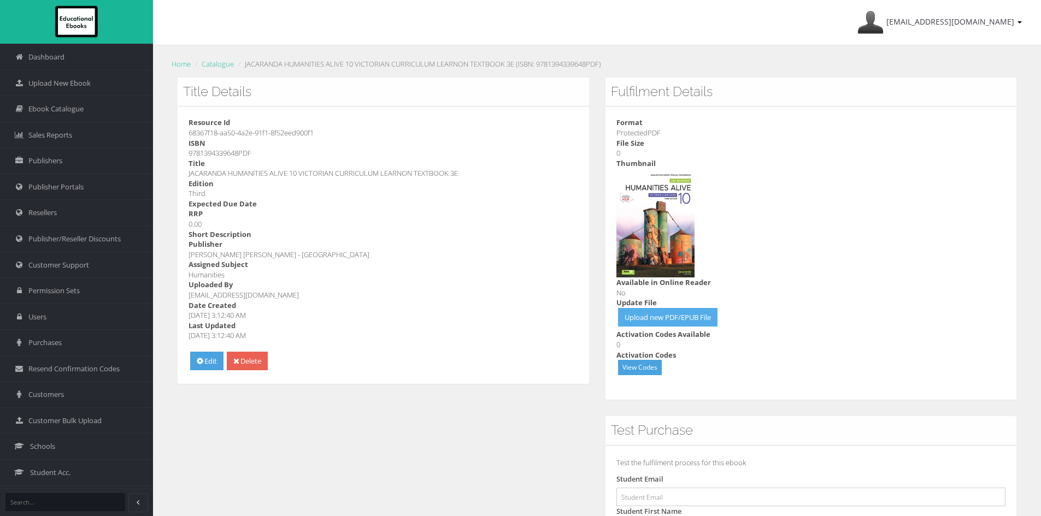
click at [685, 321] on link "Upload new PDF/EPUB File" at bounding box center [667, 317] width 99 height 19
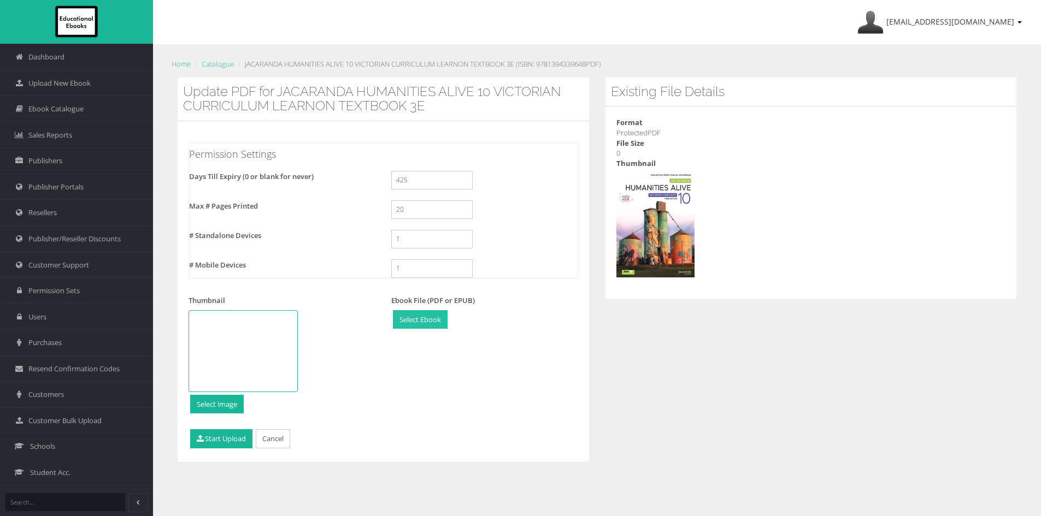
click at [428, 319] on input "file" at bounding box center [420, 320] width 54 height 18
click at [72, 107] on span "Ebook Catalogue" at bounding box center [55, 109] width 55 height 10
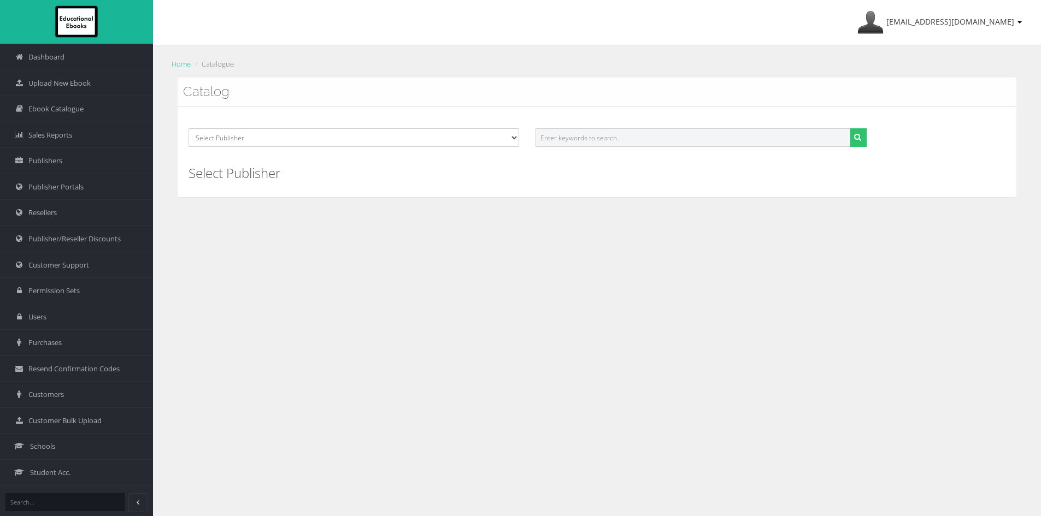
click at [618, 145] on input "text" at bounding box center [693, 137] width 314 height 19
paste input "9781394339440PDF"
type input "9781394339440"
click at [850, 128] on button "submit" at bounding box center [858, 137] width 17 height 19
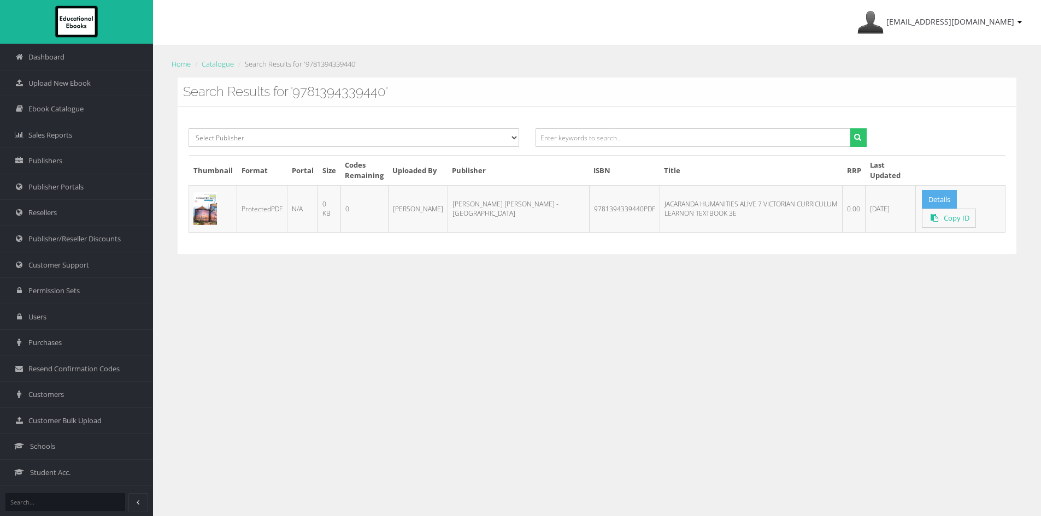
click at [935, 202] on link "Details" at bounding box center [939, 199] width 35 height 19
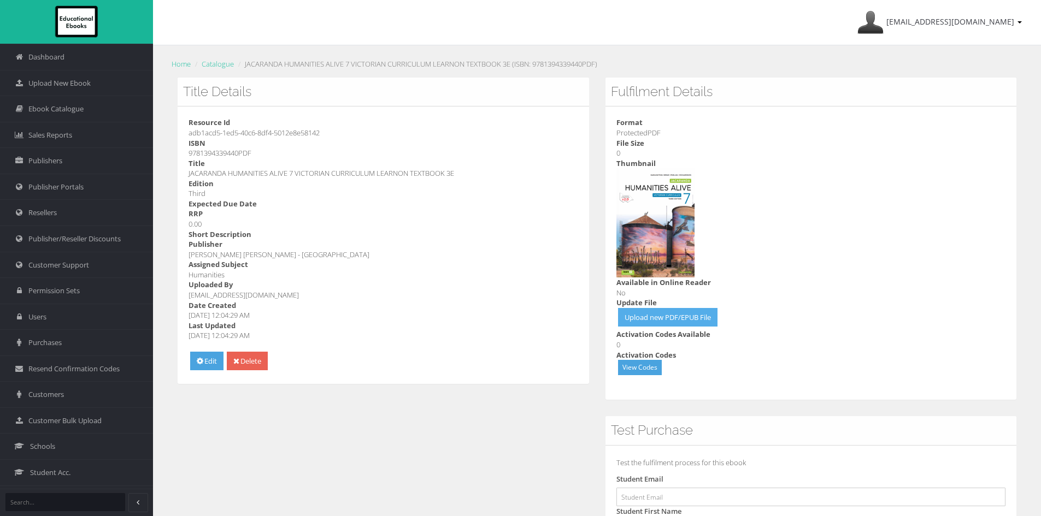
click at [667, 316] on link "Upload new PDF/EPUB File" at bounding box center [667, 317] width 99 height 19
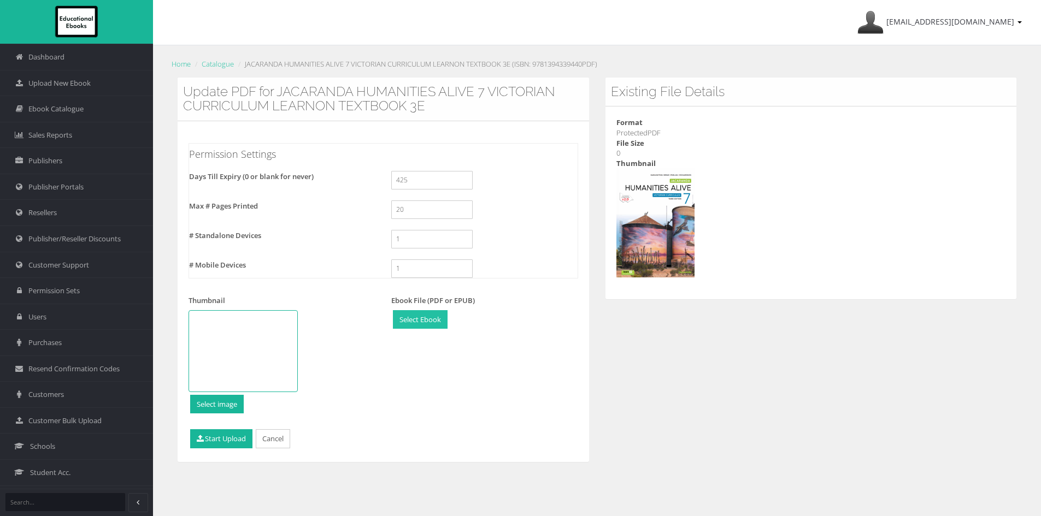
click at [416, 320] on input "file" at bounding box center [420, 320] width 54 height 18
type input "C:\fakepath\9781394339488_COMPRESSED.pdf"
click at [234, 440] on button "Start Upload" at bounding box center [221, 439] width 62 height 19
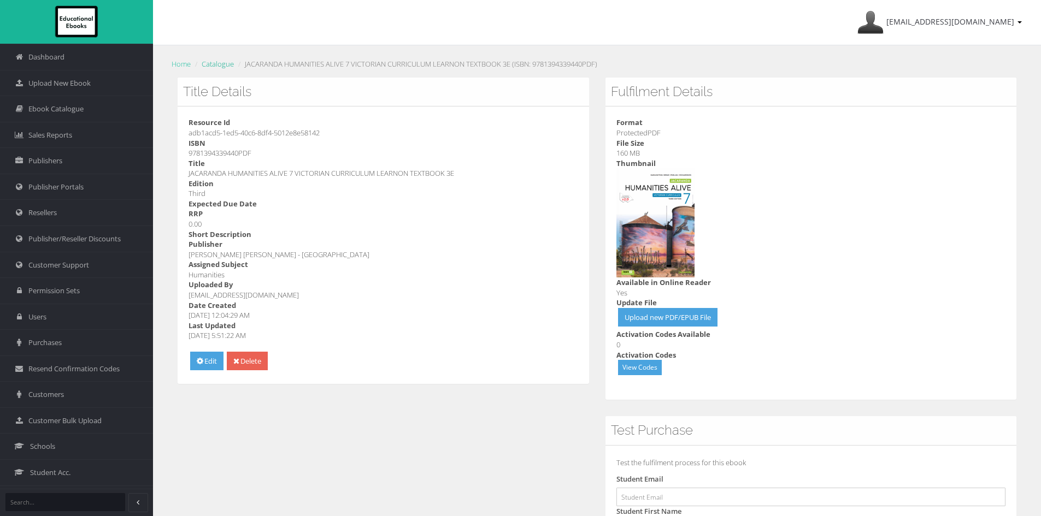
click at [221, 69] on li "Catalogue" at bounding box center [213, 63] width 42 height 11
click at [222, 64] on link "Catalogue" at bounding box center [218, 64] width 32 height 10
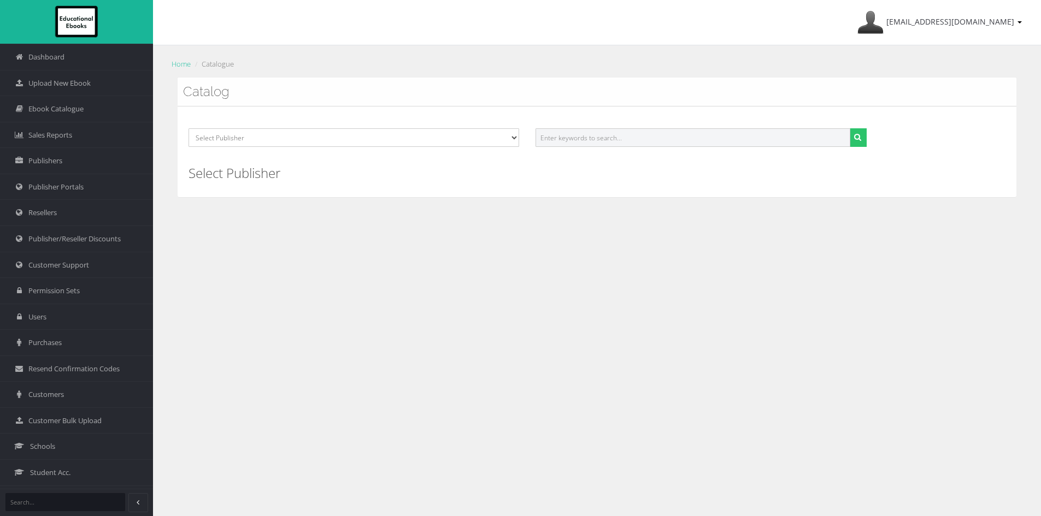
click at [641, 138] on input "text" at bounding box center [693, 137] width 314 height 19
paste input "9781394339518PDF"
type input "9781394339518"
click at [850, 128] on button "submit" at bounding box center [858, 137] width 17 height 19
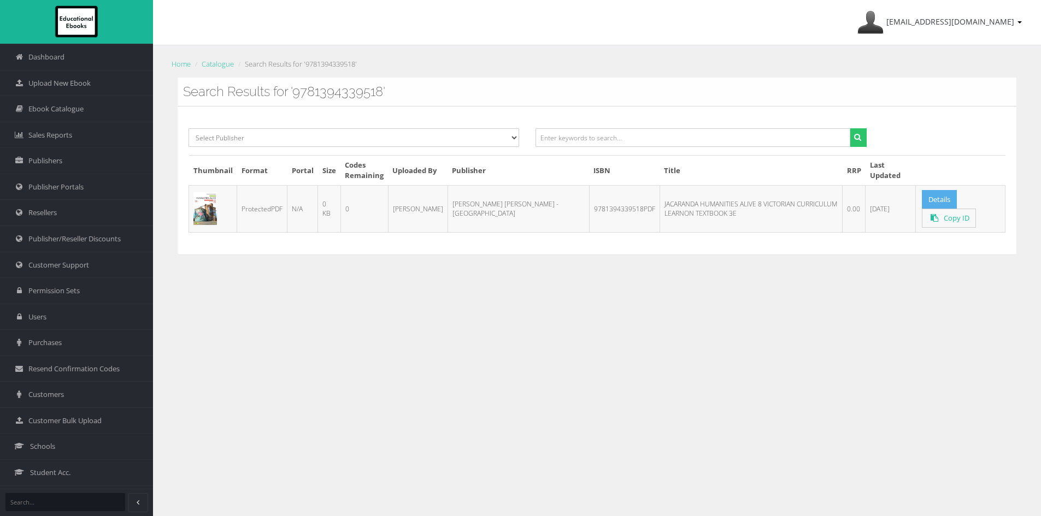
click at [925, 197] on link "Details" at bounding box center [939, 199] width 35 height 19
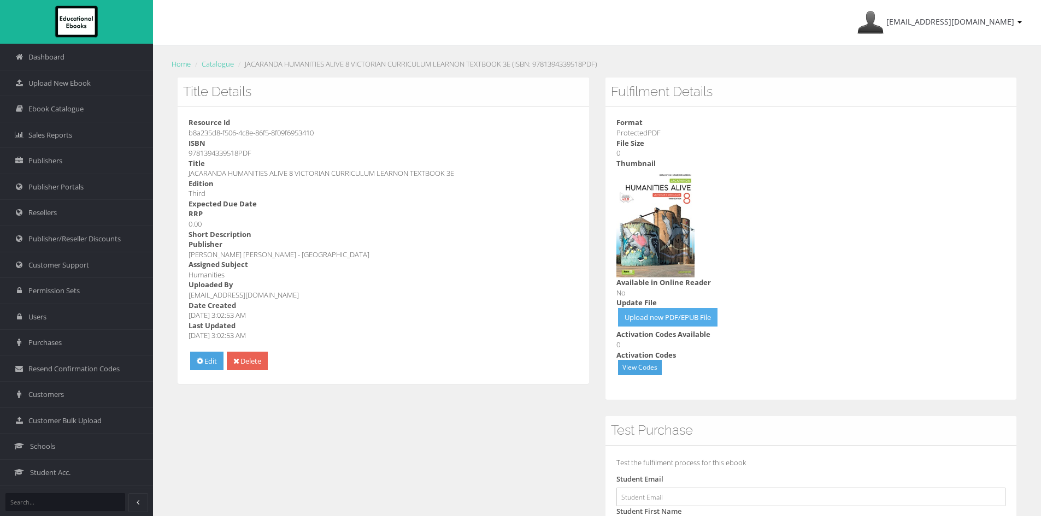
click at [672, 319] on link "Upload new PDF/EPUB File" at bounding box center [667, 317] width 99 height 19
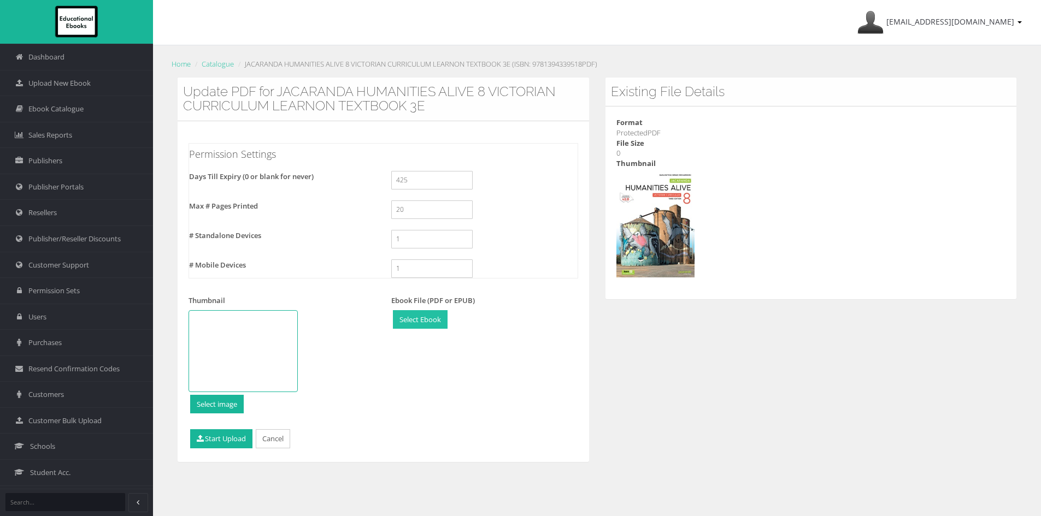
click at [418, 318] on input "file" at bounding box center [420, 320] width 54 height 18
type input "C:\fakepath\9781394339556_COMPRESSED.pdf"
click at [209, 442] on button "Start Upload" at bounding box center [221, 439] width 62 height 19
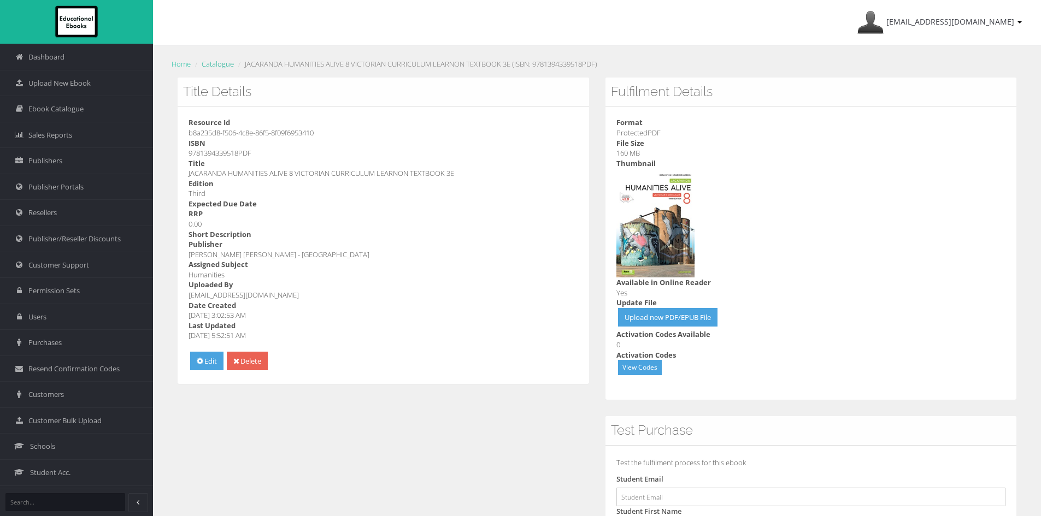
click at [210, 64] on link "Catalogue" at bounding box center [218, 64] width 32 height 10
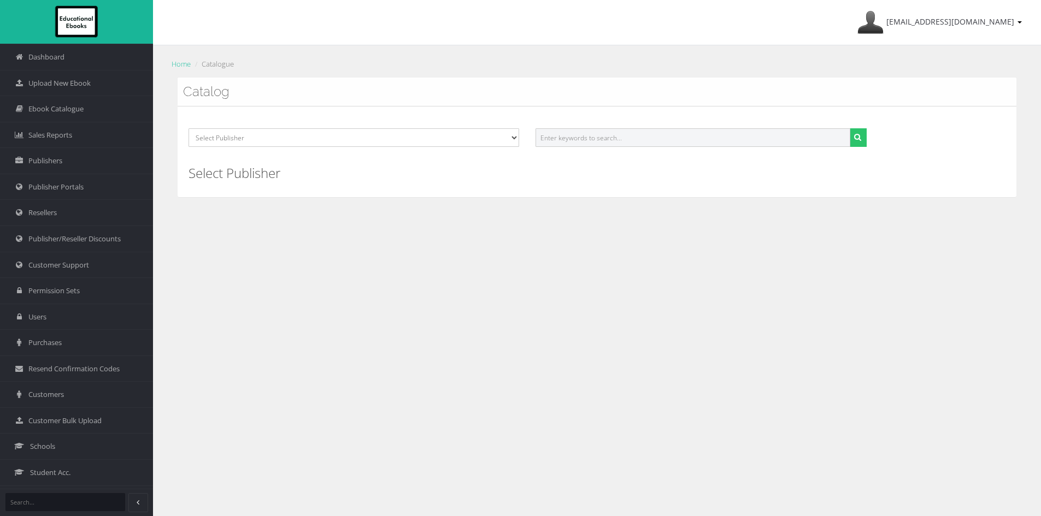
click at [649, 136] on input "text" at bounding box center [693, 137] width 314 height 19
paste input "9781394339587PDF"
type input "9781394339587"
click at [850, 128] on button "submit" at bounding box center [858, 137] width 17 height 19
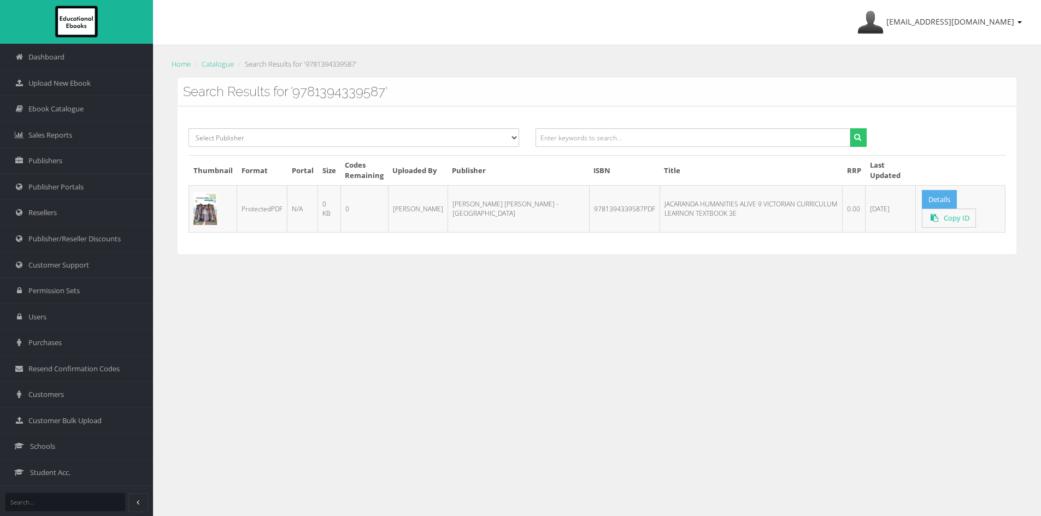
click at [922, 192] on link "Details" at bounding box center [939, 199] width 35 height 19
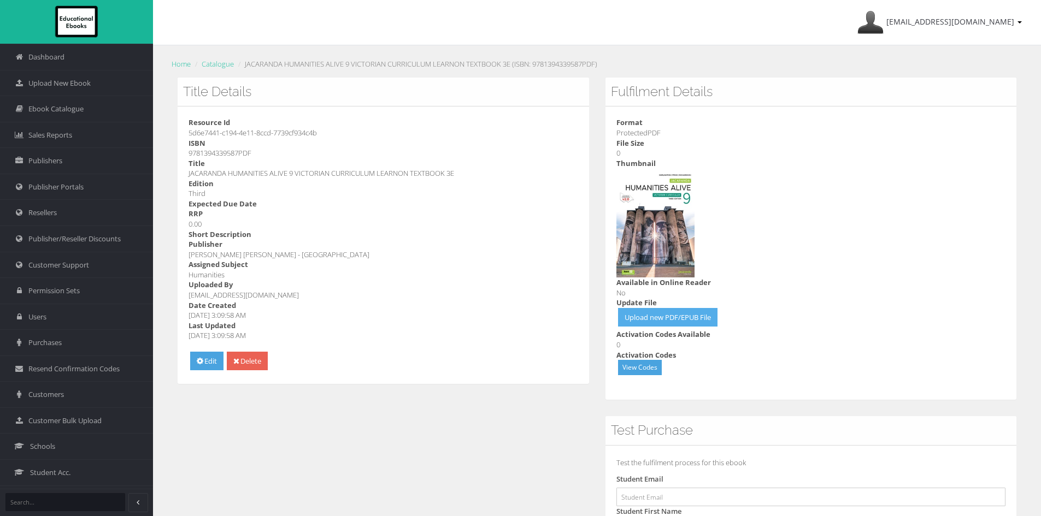
click at [666, 320] on link "Upload new PDF/EPUB File" at bounding box center [667, 317] width 99 height 19
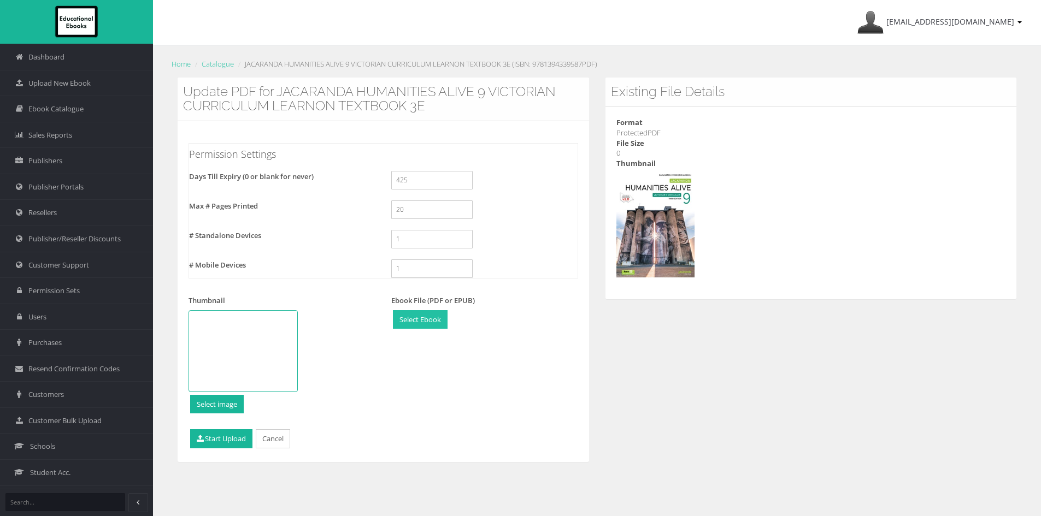
click at [416, 318] on input "file" at bounding box center [420, 320] width 54 height 18
type input "C:\fakepath\9781394339624_COMPRESSED.pdf"
click at [231, 440] on button "Start Upload" at bounding box center [221, 439] width 62 height 19
